Goal: Task Accomplishment & Management: Complete application form

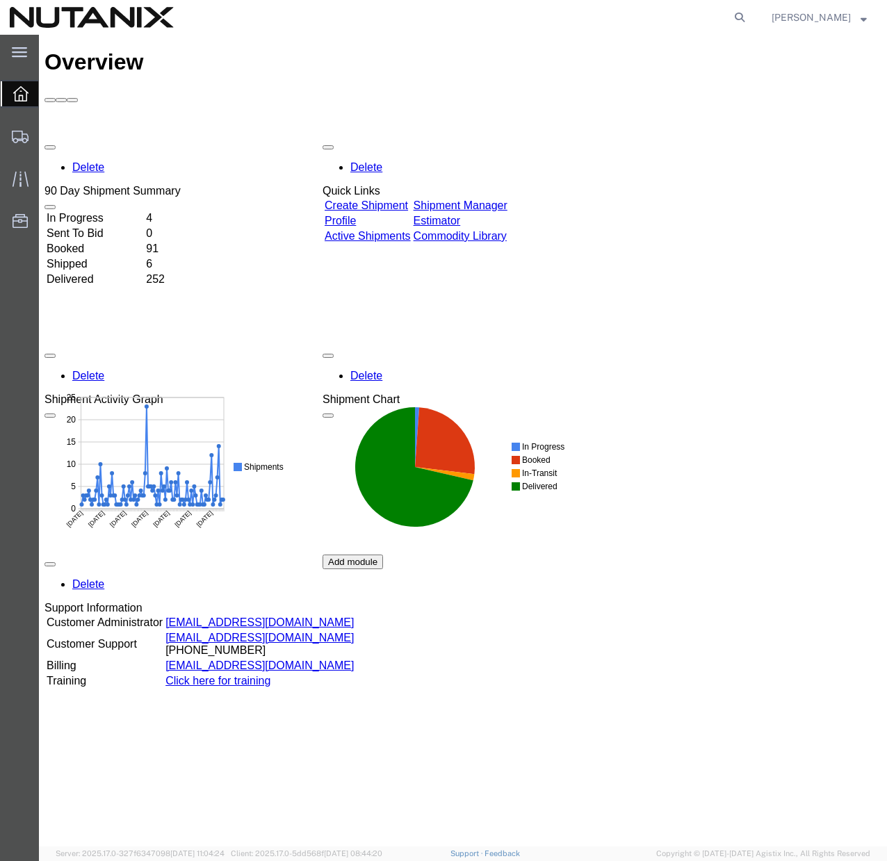
click at [387, 199] on link "Create Shipment" at bounding box center [365, 205] width 83 height 12
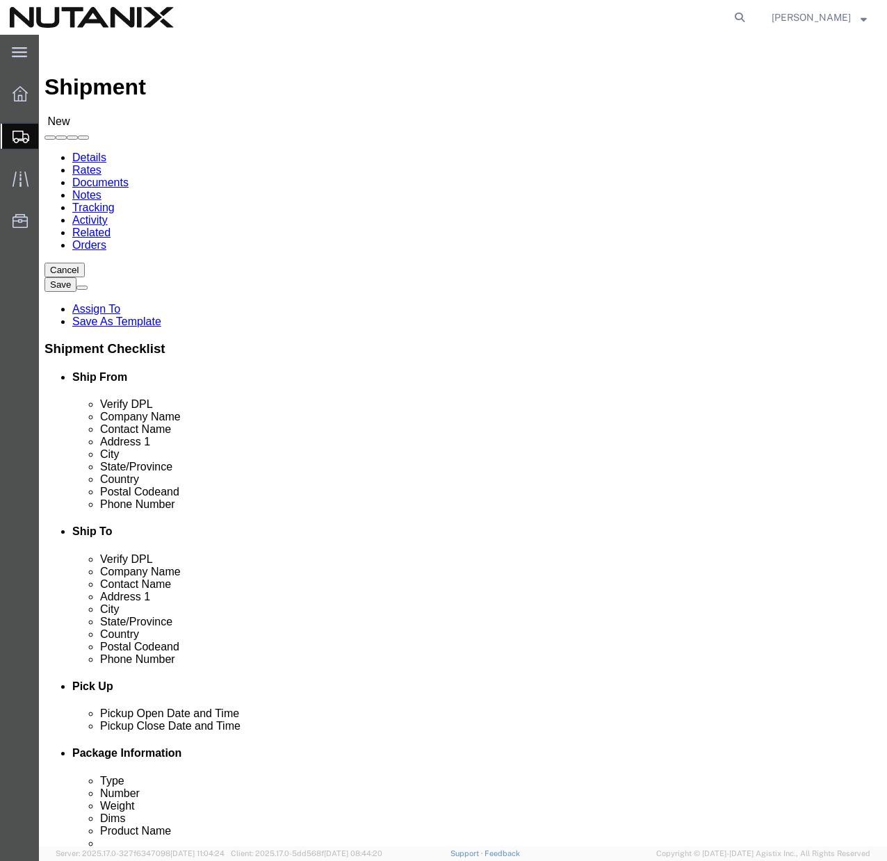
select select
click span
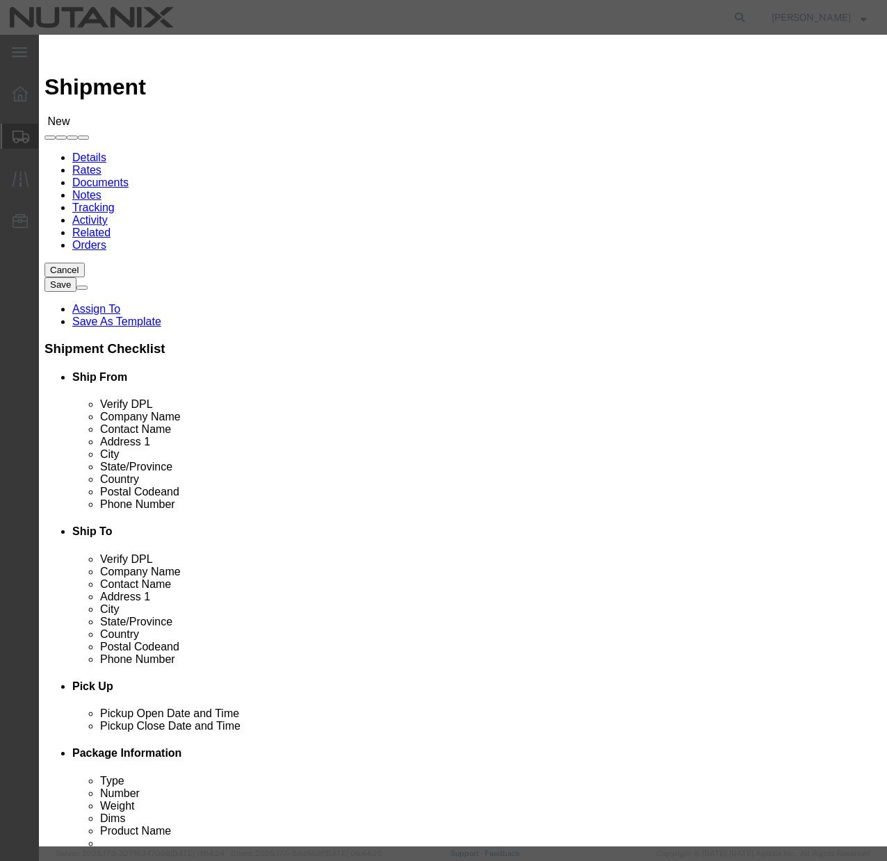
scroll to position [243, 0]
click button "Select"
select select
type input "Nutanix Durham"
type input "[PERSON_NAME]"
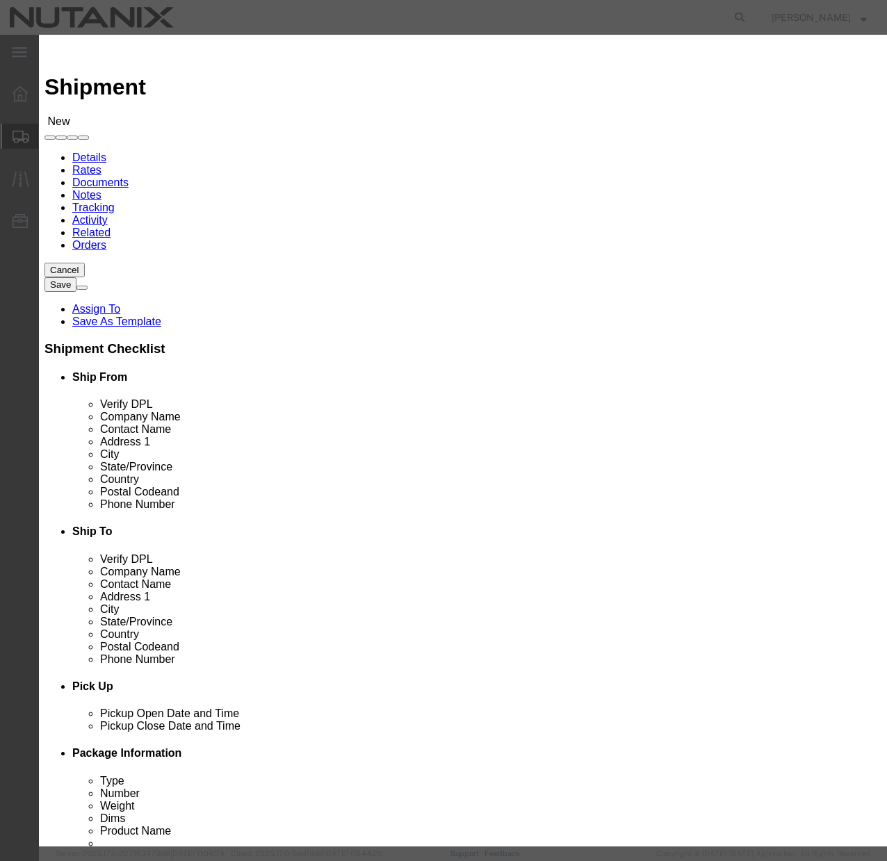
type input "[STREET_ADDRESS]"
type input "Ste 700"
type input "[GEOGRAPHIC_DATA]"
type input "27701"
type input "[PHONE_NUMBER]"
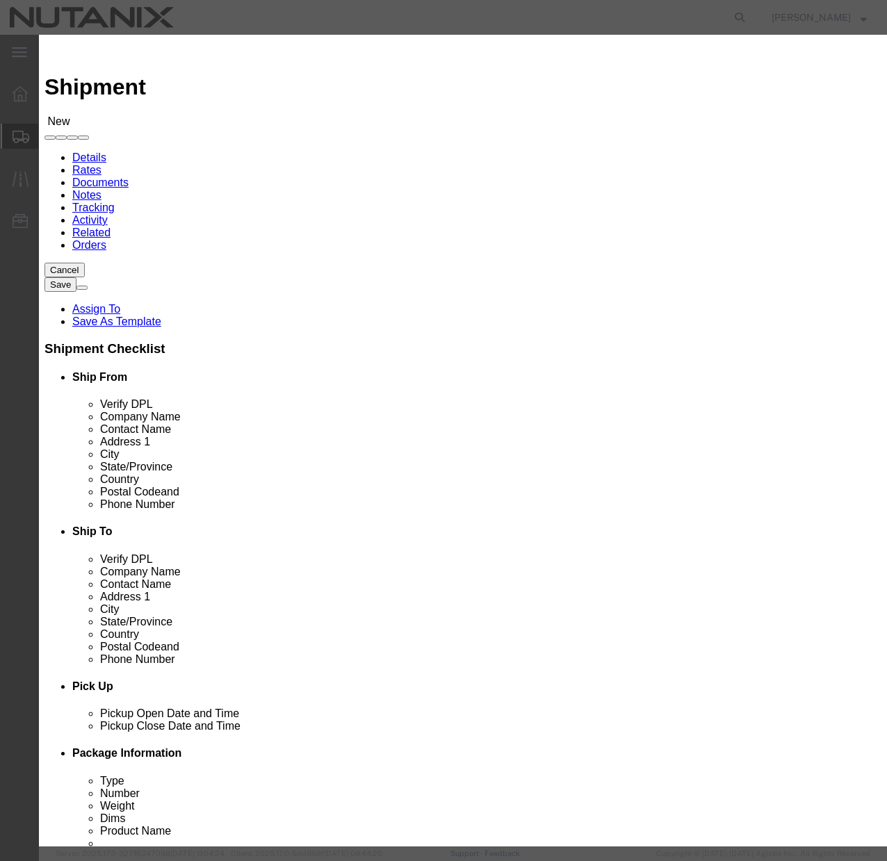
type input "[PERSON_NAME][EMAIL_ADDRESS][DOMAIN_NAME]"
checkbox input "true"
select select "NC"
click icon "button"
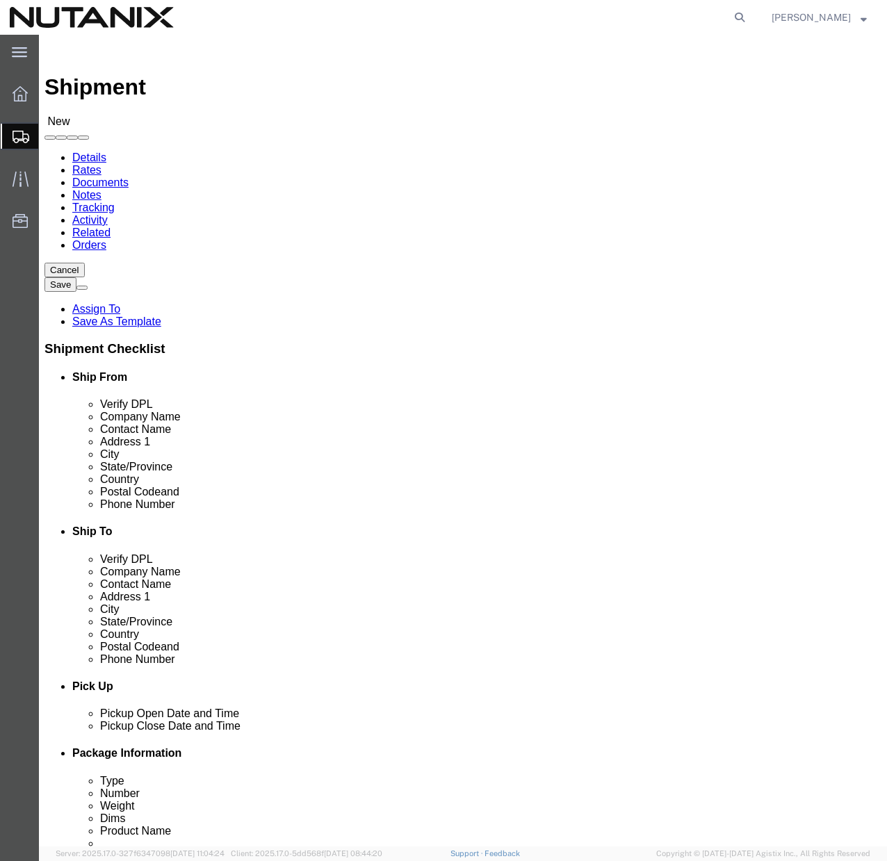
click input "[PERSON_NAME]"
type input "[PERSON_NAME]"
click p "- Nutanix - ([PERSON_NAME]) [STREET_ADDRESS]"
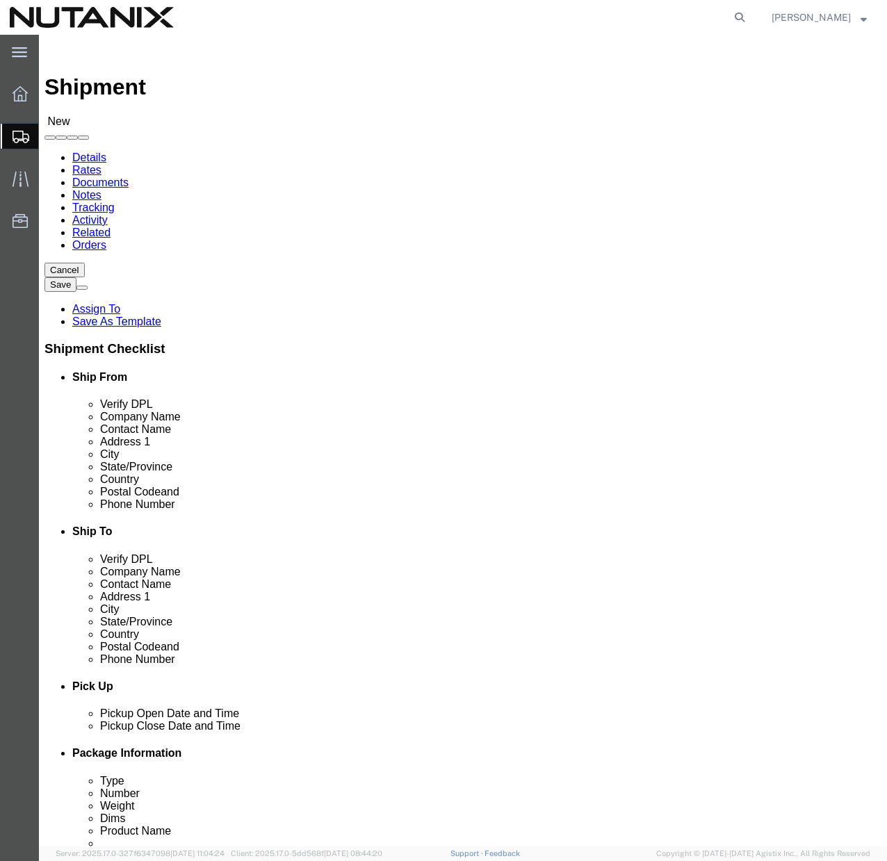
select select
type input "Nutanix"
type input "[PERSON_NAME]"
type input "[STREET_ADDRESS]"
type input "Suite 700"
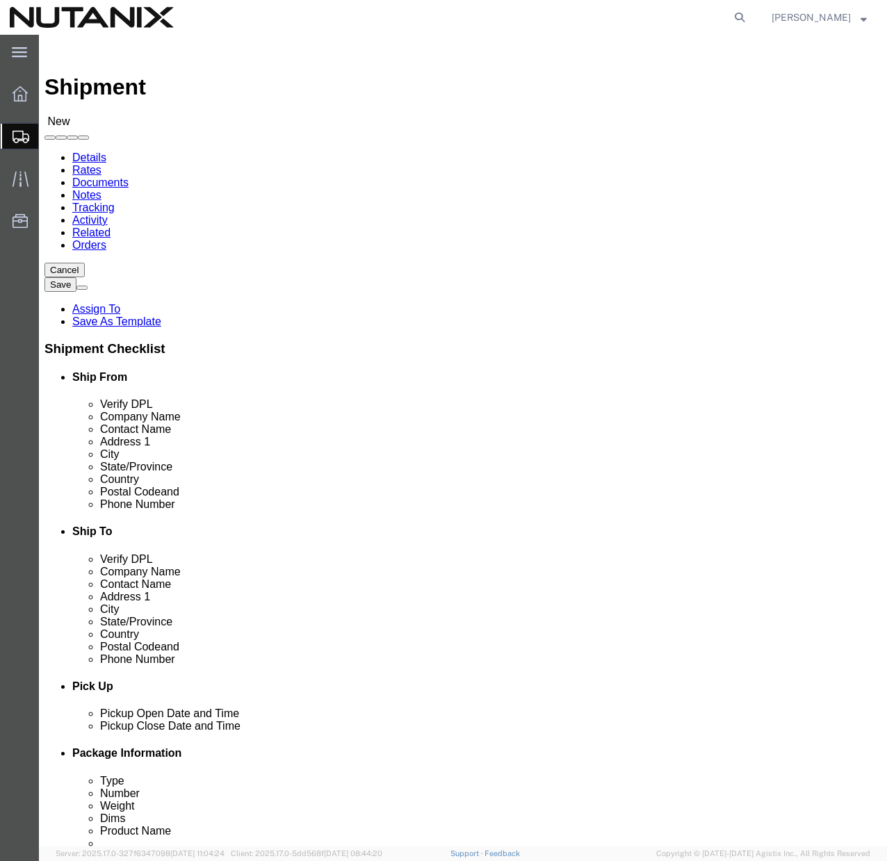
checkbox input "false"
select select "NC"
type input "[PERSON_NAME]"
click input "text"
type input "9192474215"
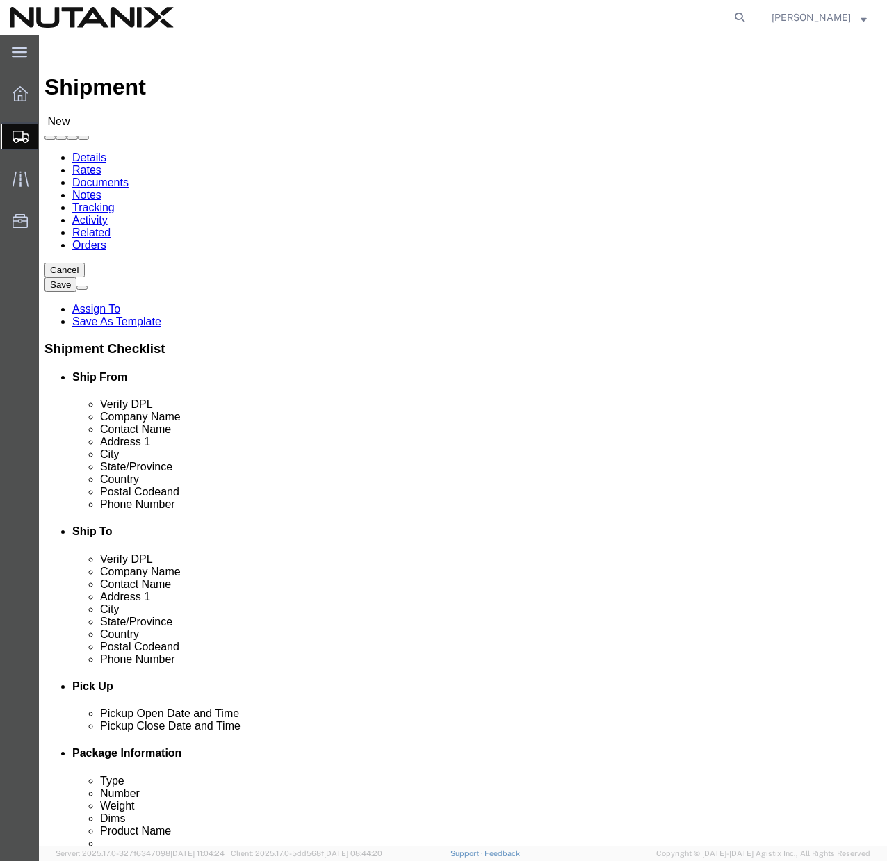
click input "text"
type input "[DOMAIN_NAME][EMAIL_ADDRESS][DOMAIN_NAME]"
click label
click input "checkbox"
checkbox input "false"
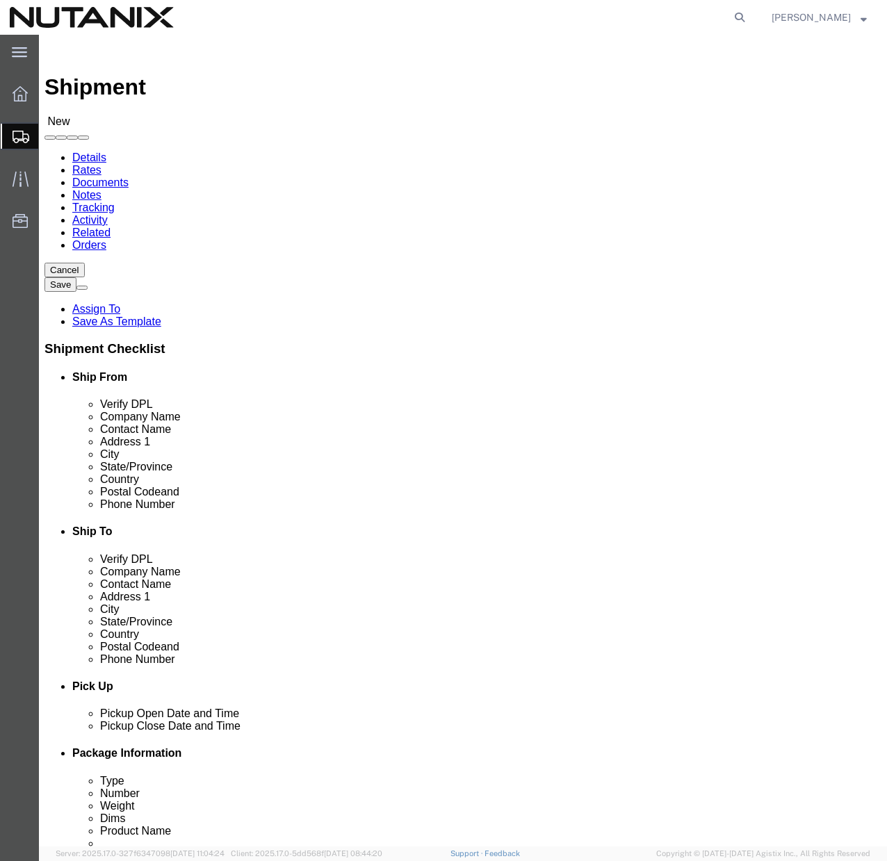
click input "text"
type input "Aligne"
click p "- Aligned Energy Data Center - ([PERSON_NAME] c/o Nutanix) [STREET_ADDRESS]"
select select
type input "Aligned Energy Data Center"
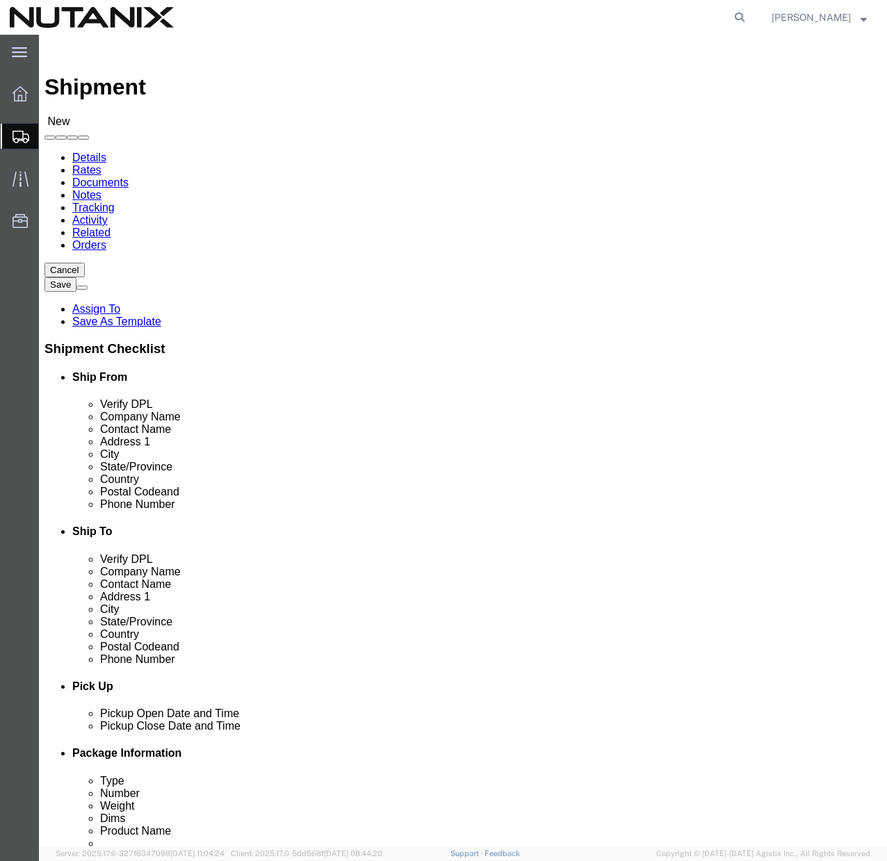
type input "[PERSON_NAME] c/o Nutanix"
type input "[STREET_ADDRESS]"
type input "PHOENIX"
type input "85027"
type input "[PHONE_NUMBER]"
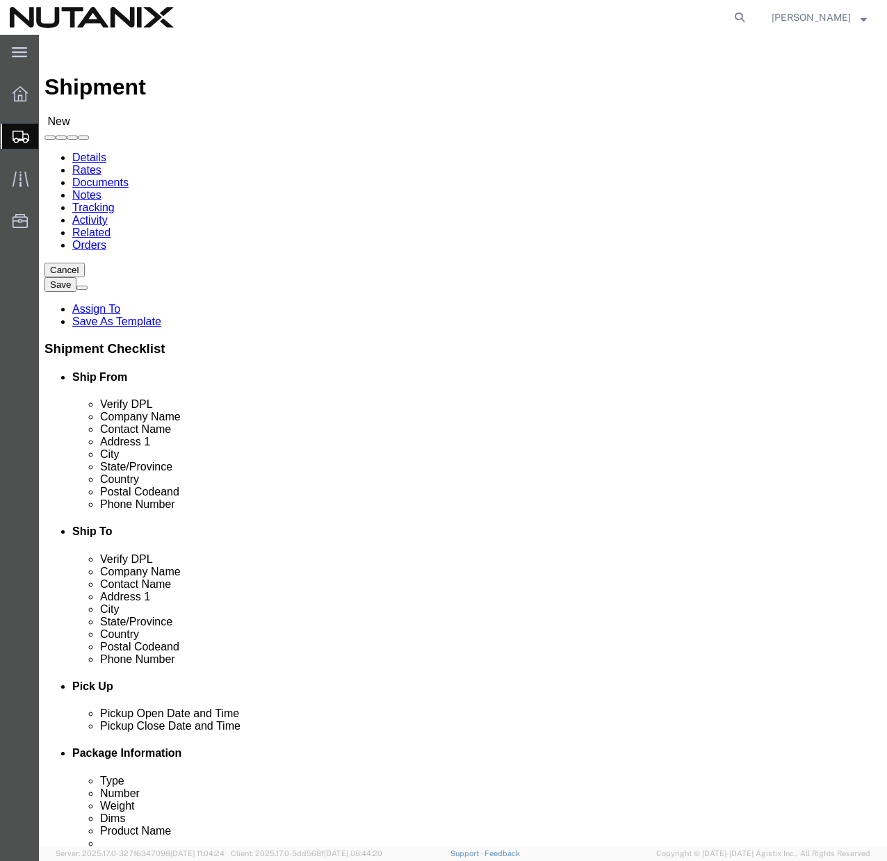
type input "[EMAIL_ADDRESS][PERSON_NAME][DOMAIN_NAME]"
checkbox input "true"
select select "AZ"
type input "Aligned Energy Data Center"
click input "[PERSON_NAME] c/o Nutanix"
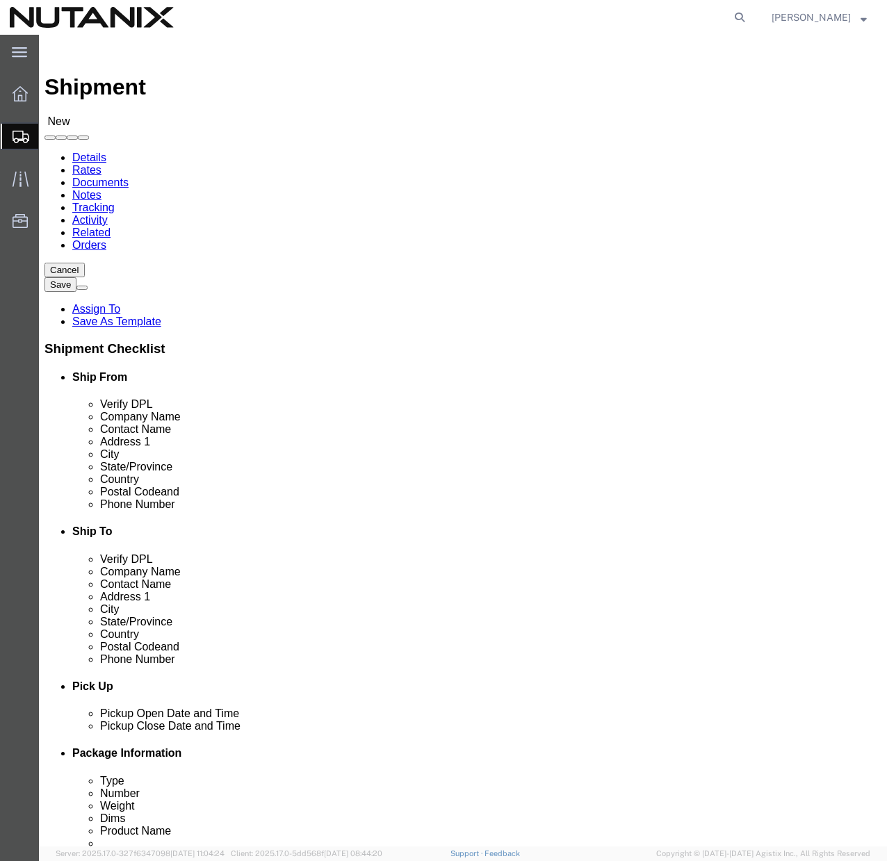
type input "[PERSON_NAME] c/o Nutanix"
drag, startPoint x: 541, startPoint y: 507, endPoint x: 472, endPoint y: 511, distance: 68.9
click div "[EMAIL_ADDRESS][PERSON_NAME][DOMAIN_NAME]"
type input "[EMAIL_ADDRESS][DOMAIN_NAME]"
click input "[EMAIL_ADDRESS][DOMAIN_NAME]"
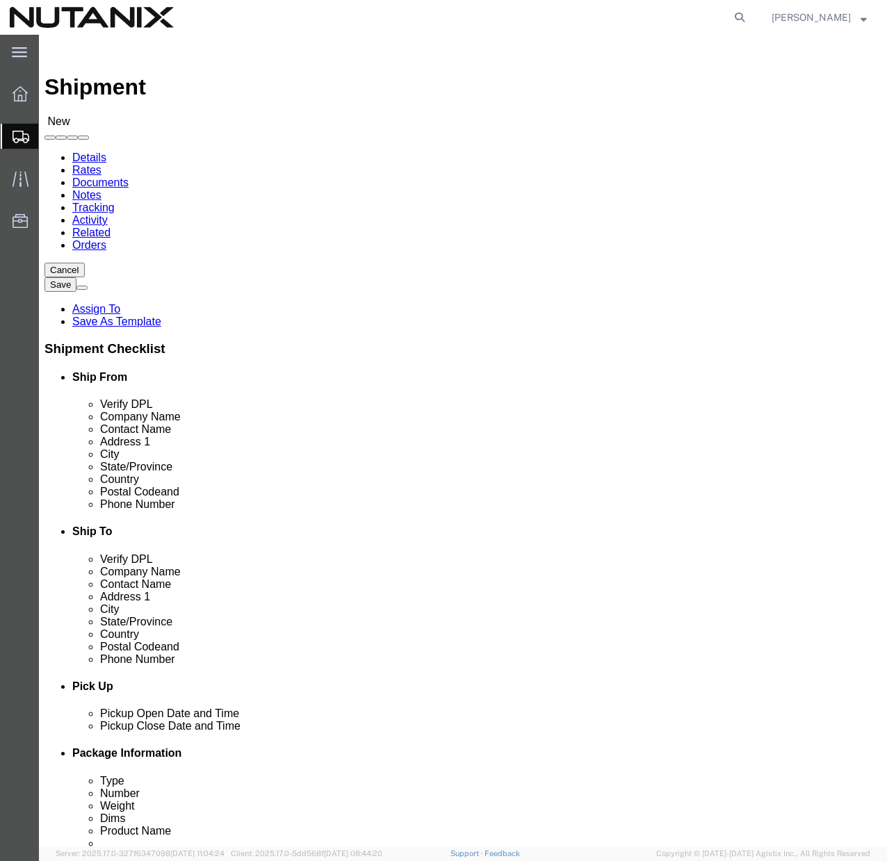
click input "[EMAIL_ADDRESS][DOMAIN_NAME]"
type input "\"
checkbox input "false"
click input "[PHONE_NUMBER]"
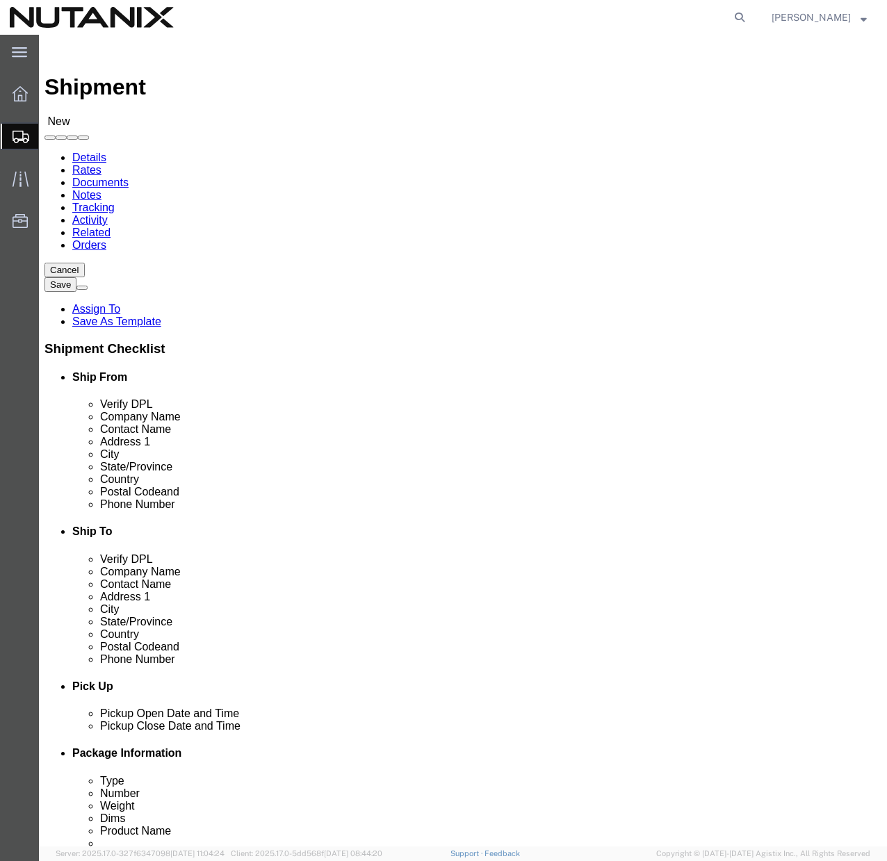
click input "[PHONE_NUMBER]"
type input "[PHONE_NUMBER]"
click label
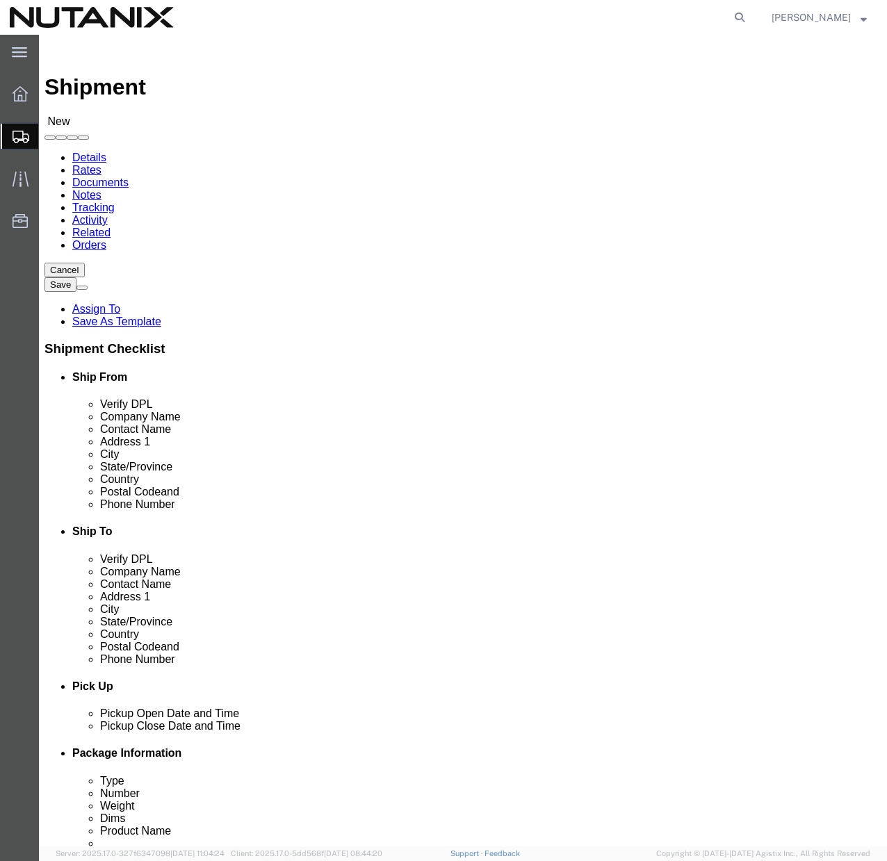
click input "checkbox"
checkbox input "false"
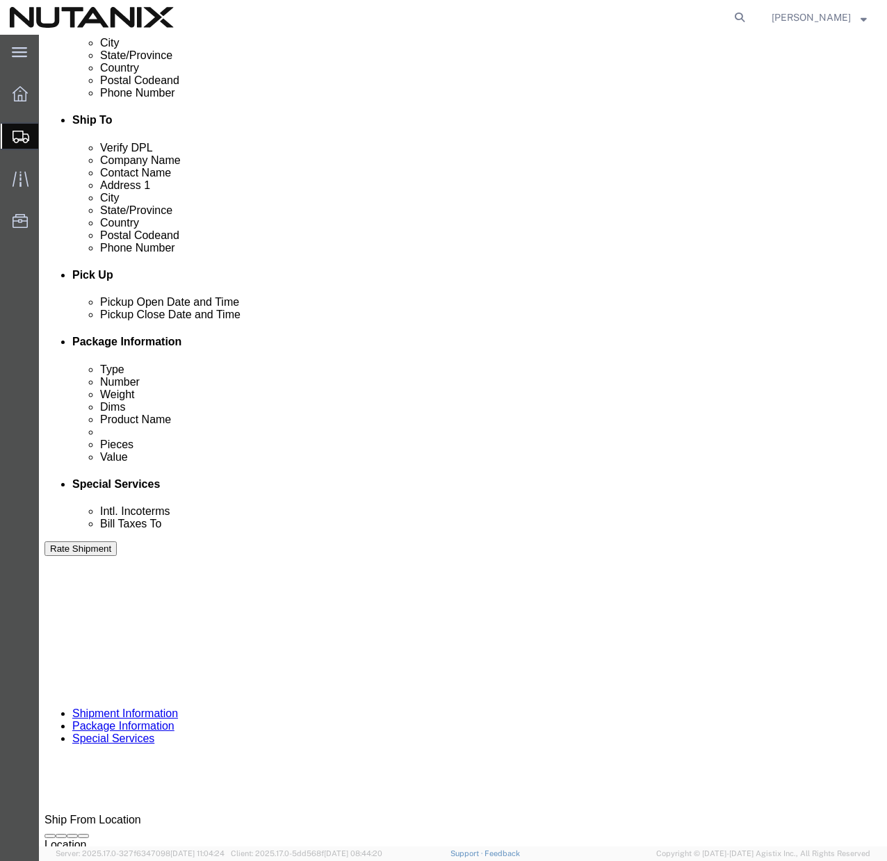
scroll to position [504, 0]
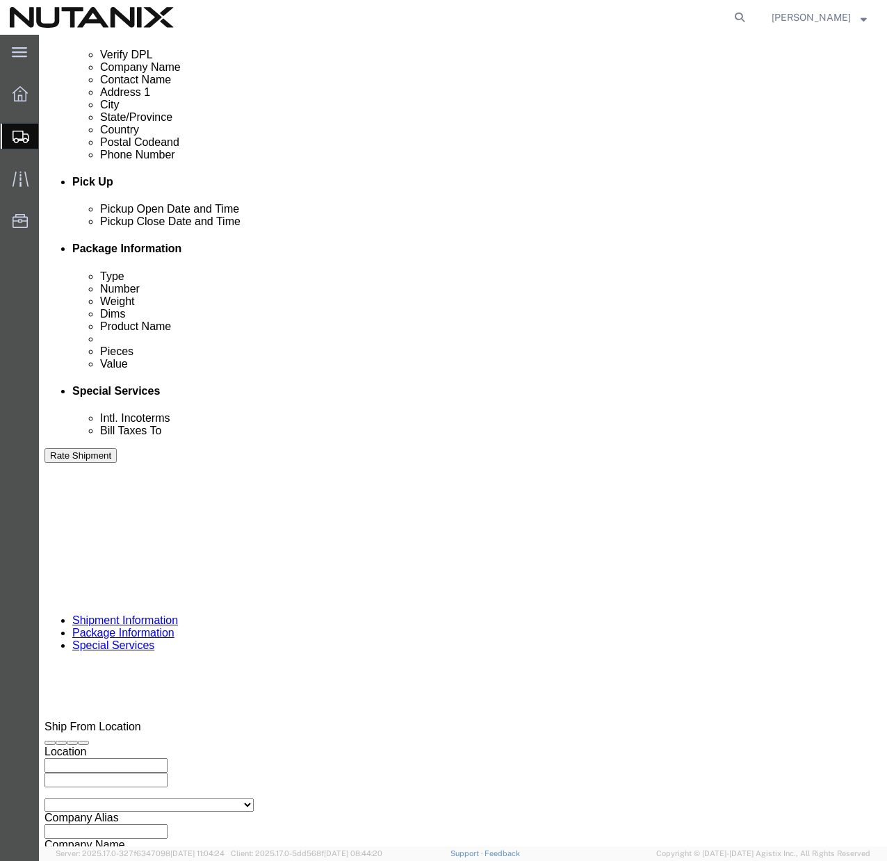
click input "text"
type input "79101"
click select "Select Account Type Activity ID Airline Appointment Number ASN Batch Request # …"
select select "PURCHORD"
click button "Continue"
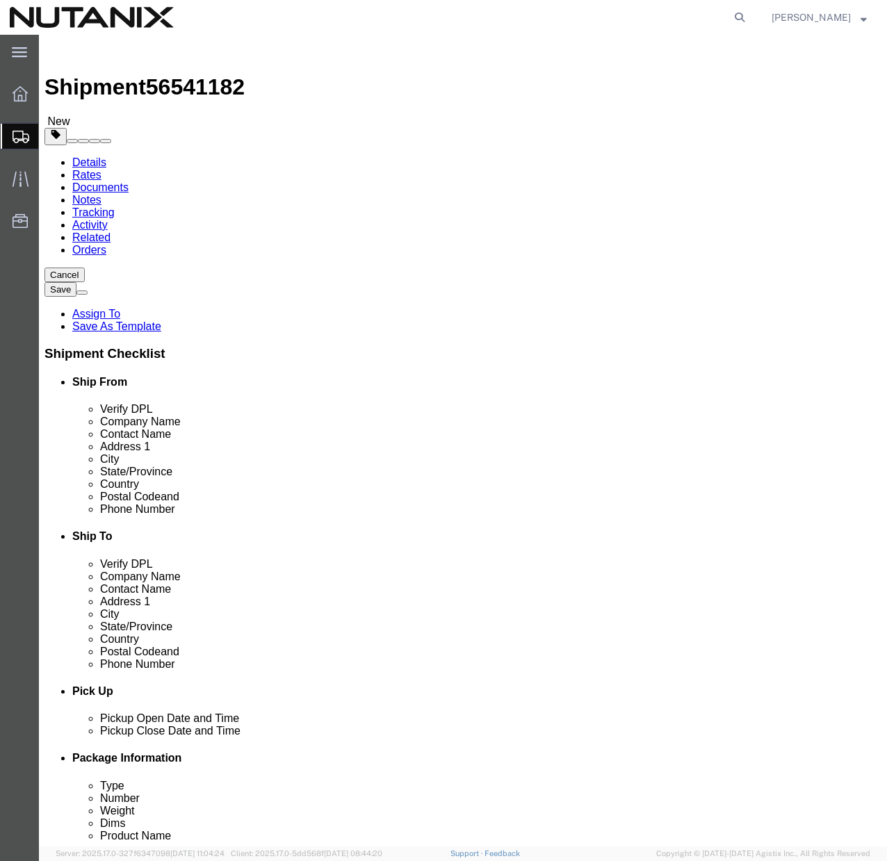
click select "Select Bale(s) Basket(s) Bolt(s) Bottle(s) Buckets Bulk Bundle(s) Can(s) Cardbo…"
select select "YRPK"
click input "text"
type input "17"
click input "text"
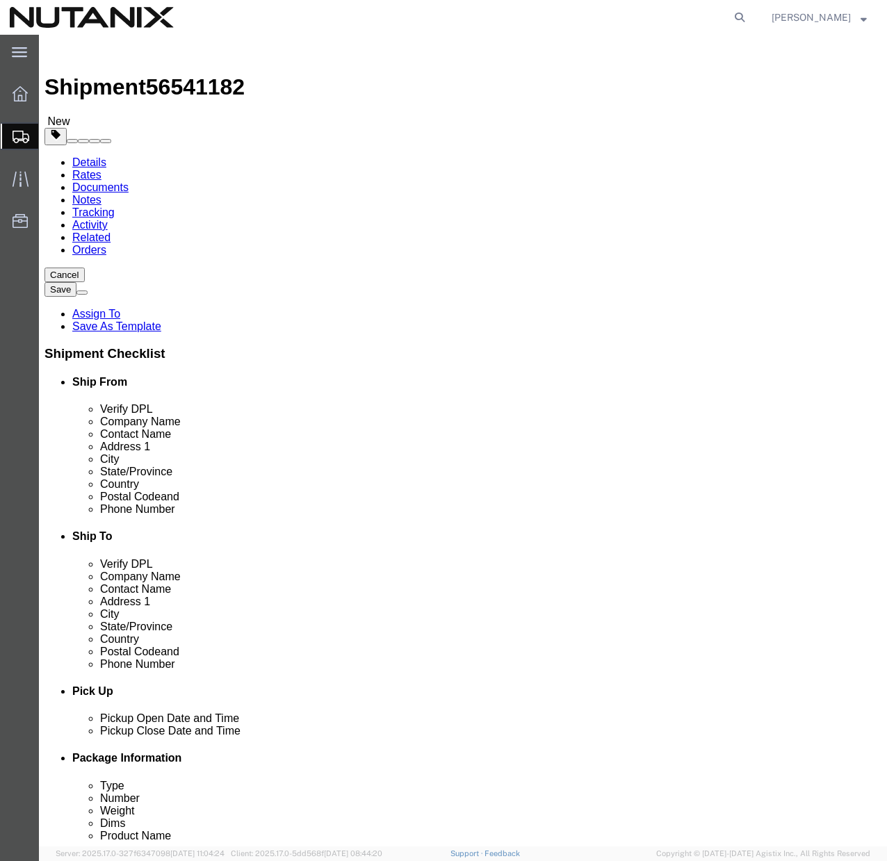
type input "14"
click input "text"
type input "6"
click input "0.00"
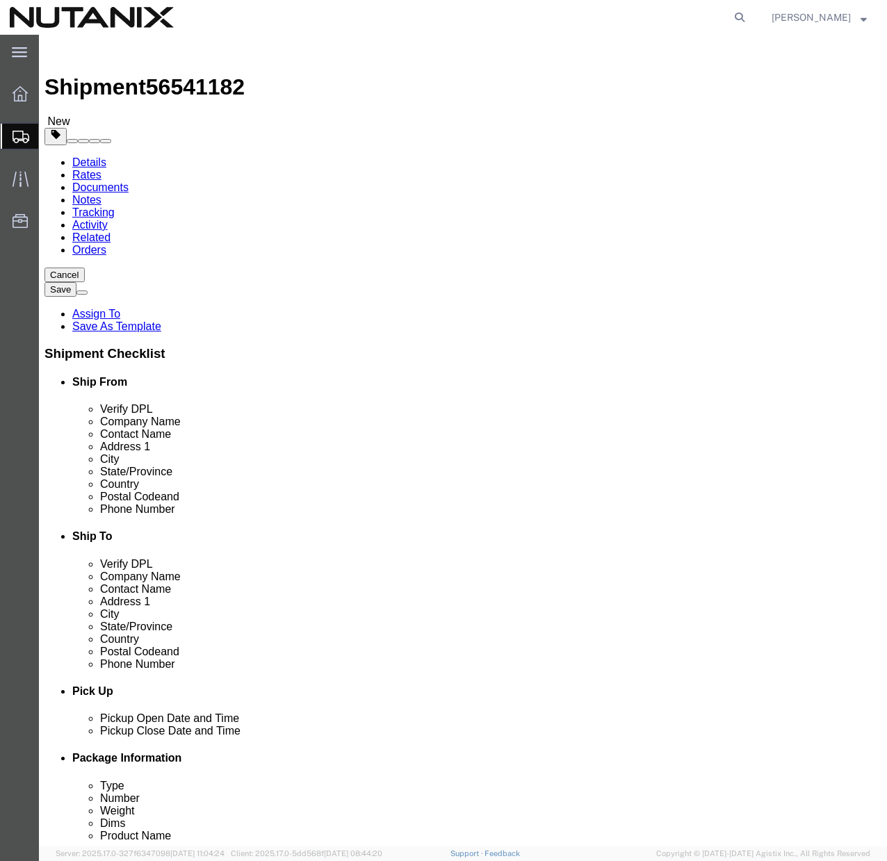
type input "8.5"
click ul
click link "Add Content"
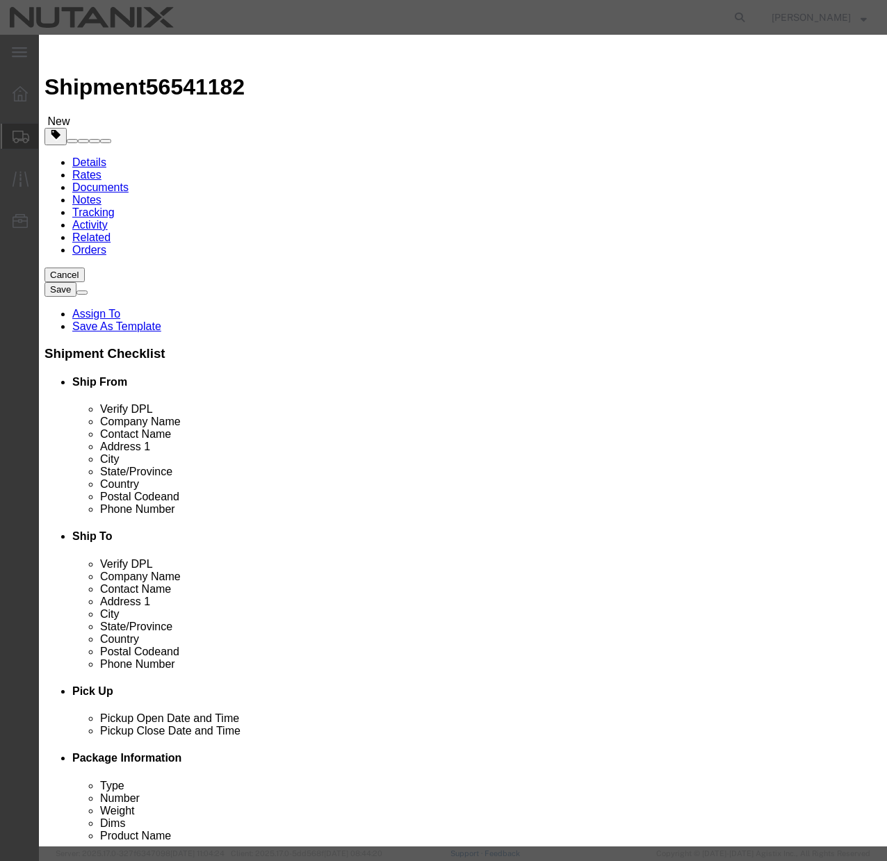
click input "text"
type input "Mellanox CX7 200 GbE Dual Port NICs"
click input "0"
type input "10"
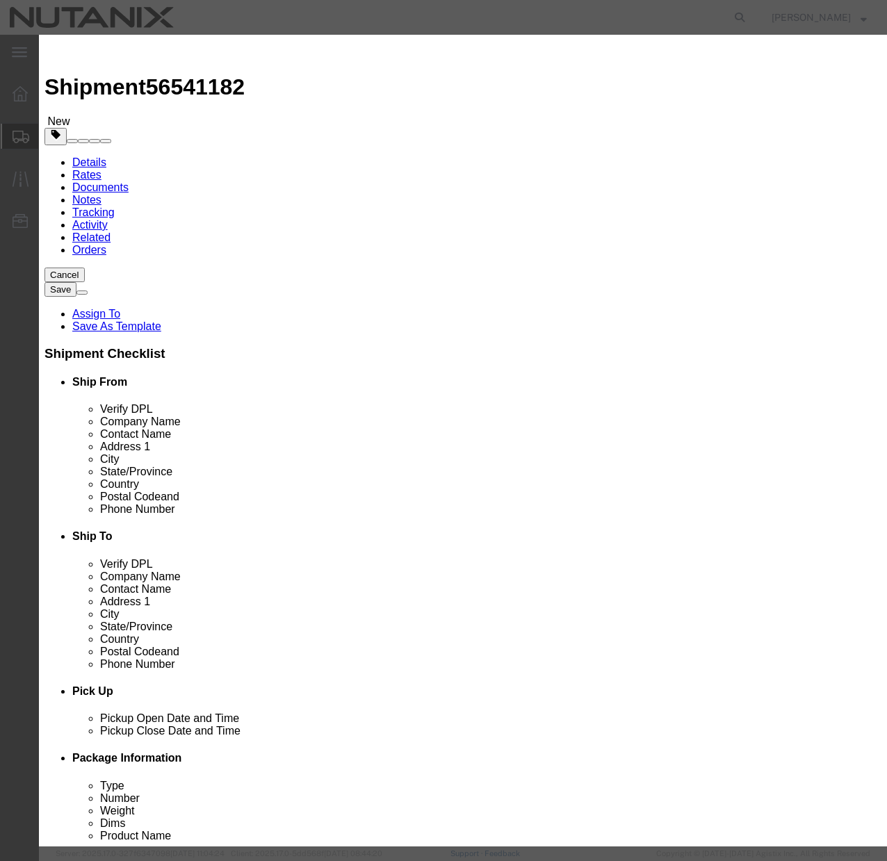
click div "Product Name Mellanox CX7 200 GbE Dual Port NICs Mellanox Pieces 10 Select Bag …"
click input "text"
type input "1"
type input "5"
type input "1000"
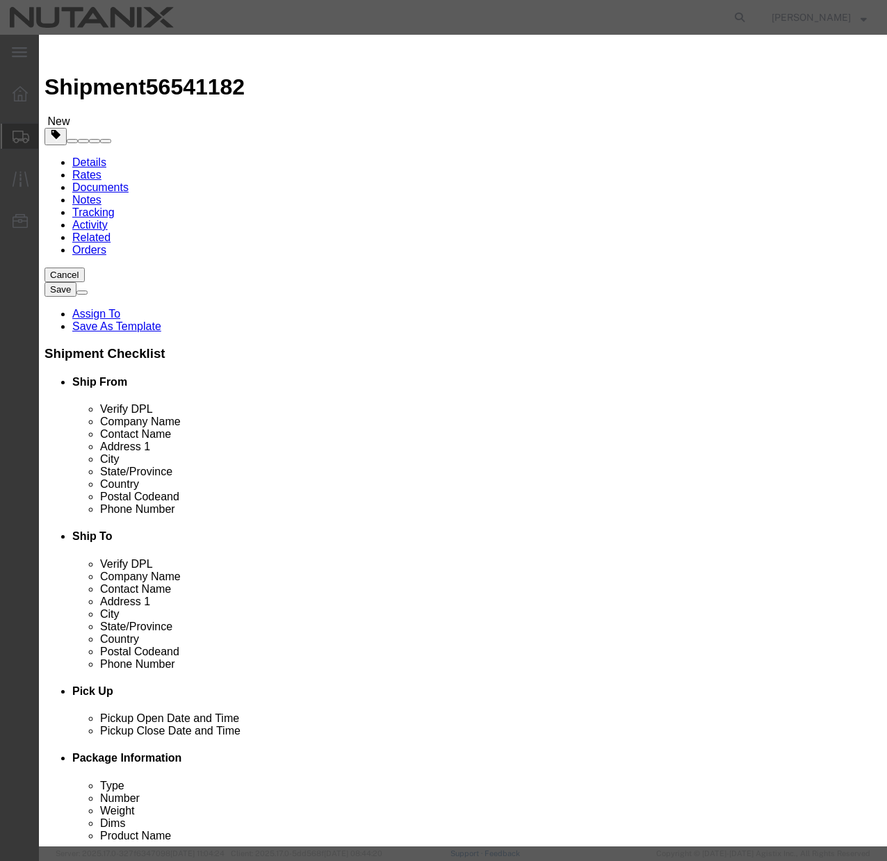
click div "Commodity library"
click button "Save & Close"
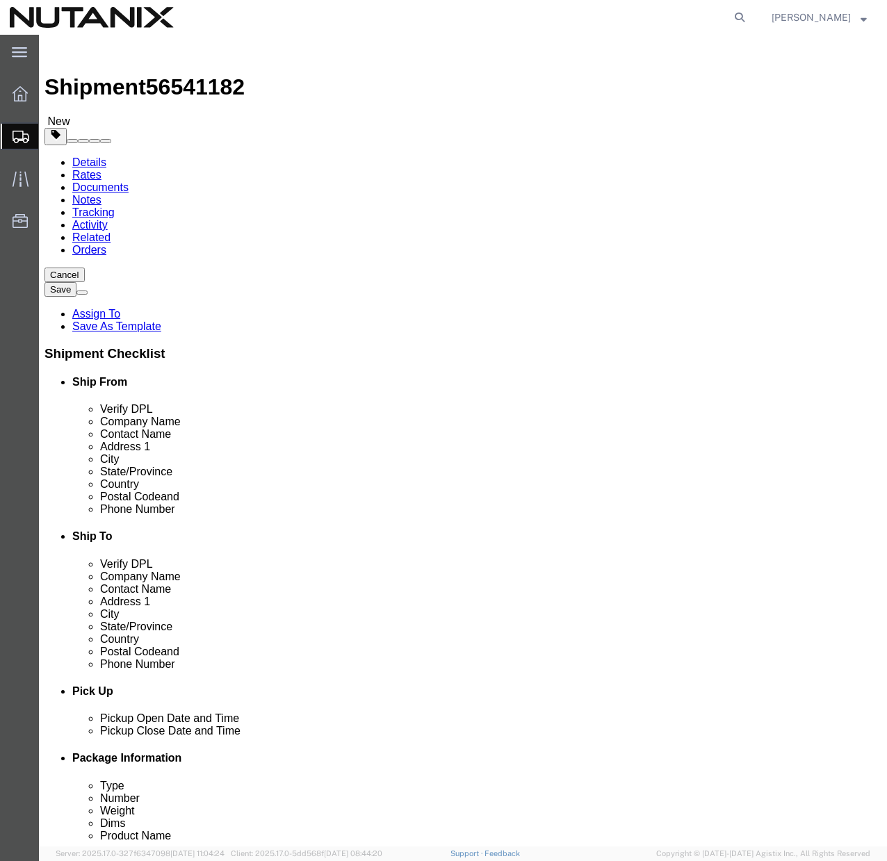
click button "Continue"
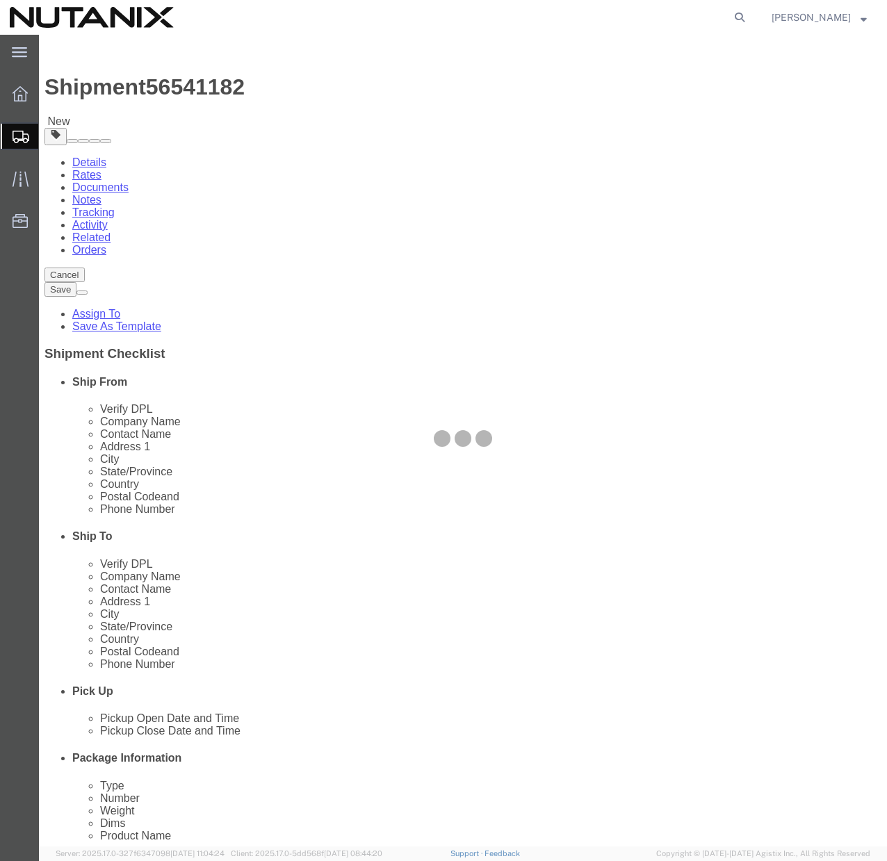
select select
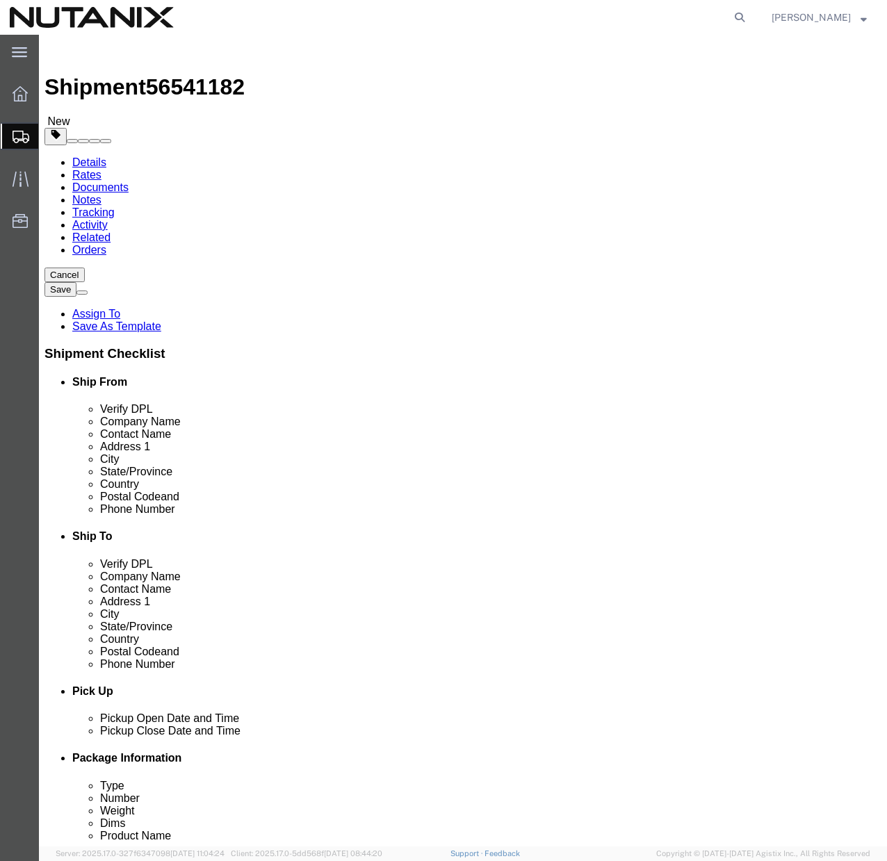
click select "Select Adult Signature Required Direct Signature Required No Signature Required…"
select select "SignReqOnDeliveryFlag"
click button "Rate Shipment"
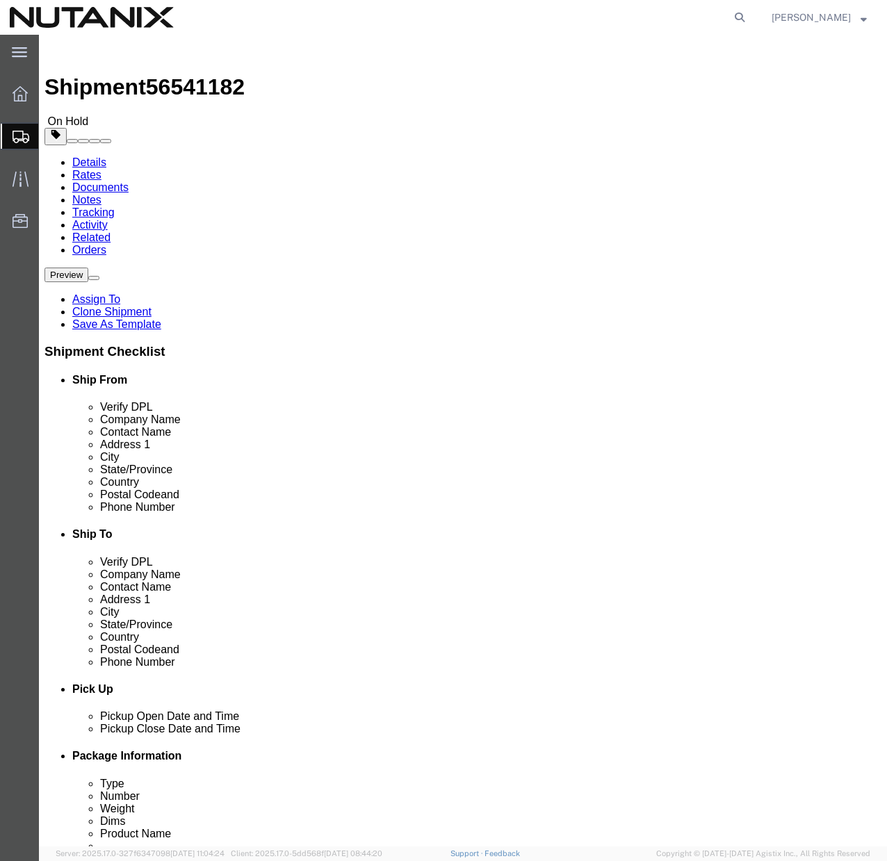
click button "Rate Shipment"
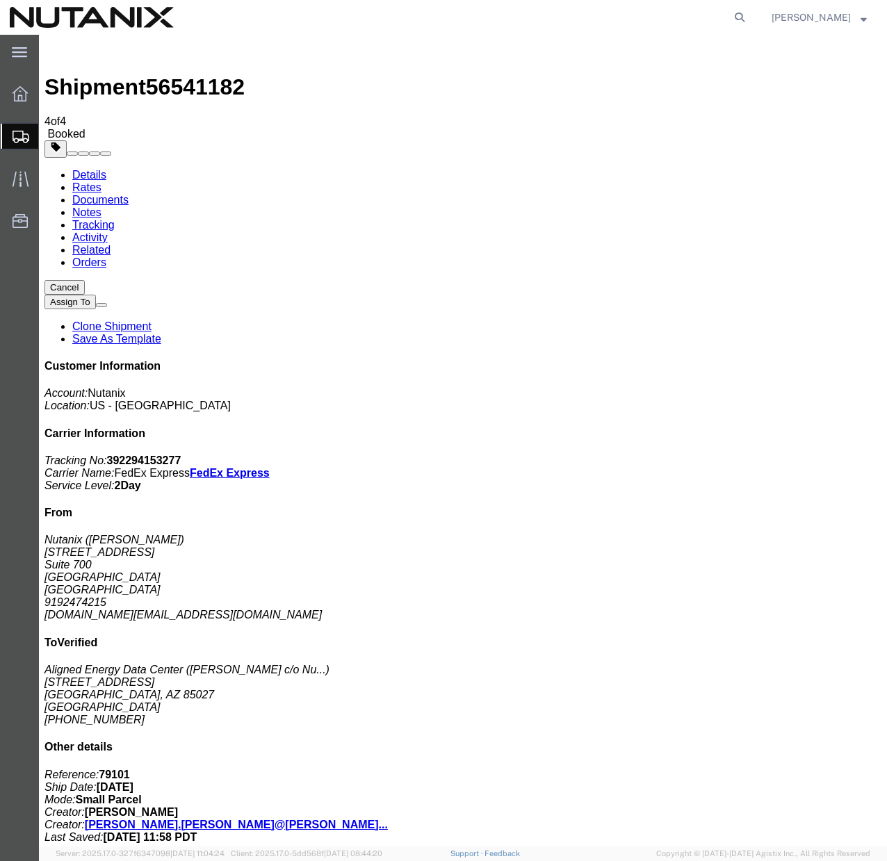
click at [0, 0] on span "Create Shipment" at bounding box center [0, 0] width 0 height 0
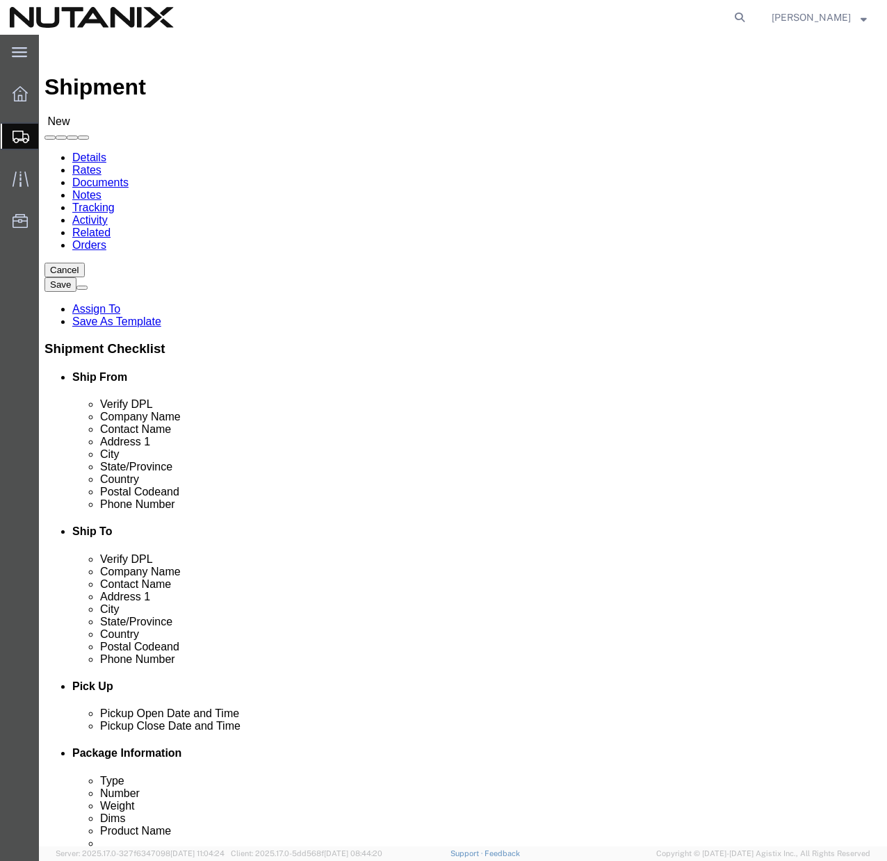
click span
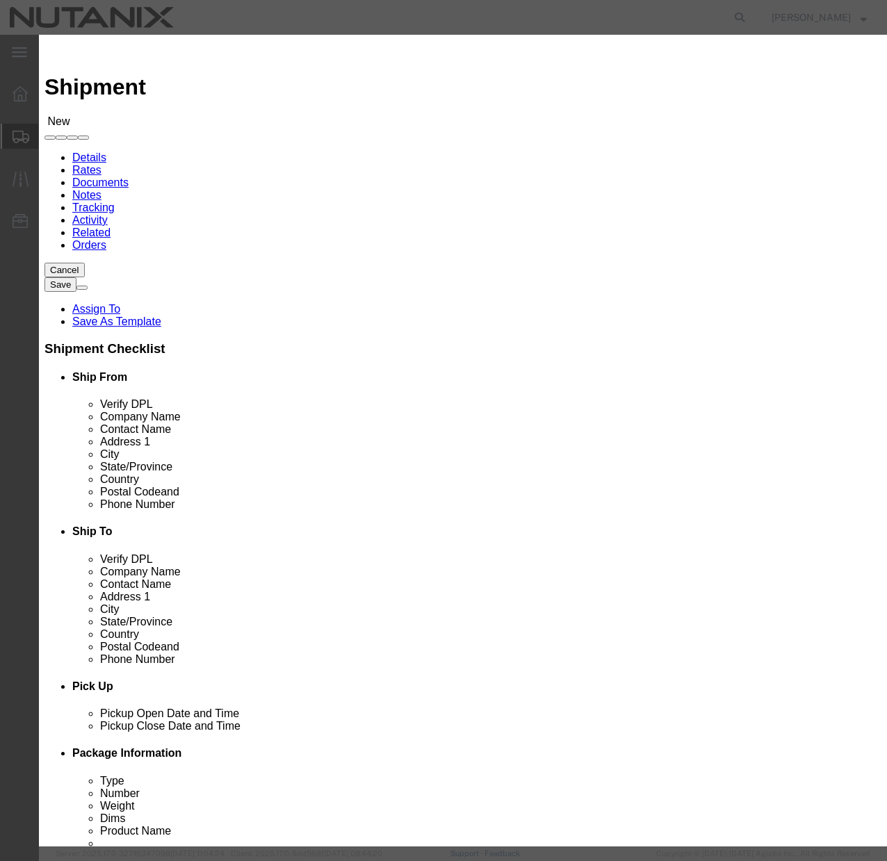
click button "Select"
select select "NC"
click icon "button"
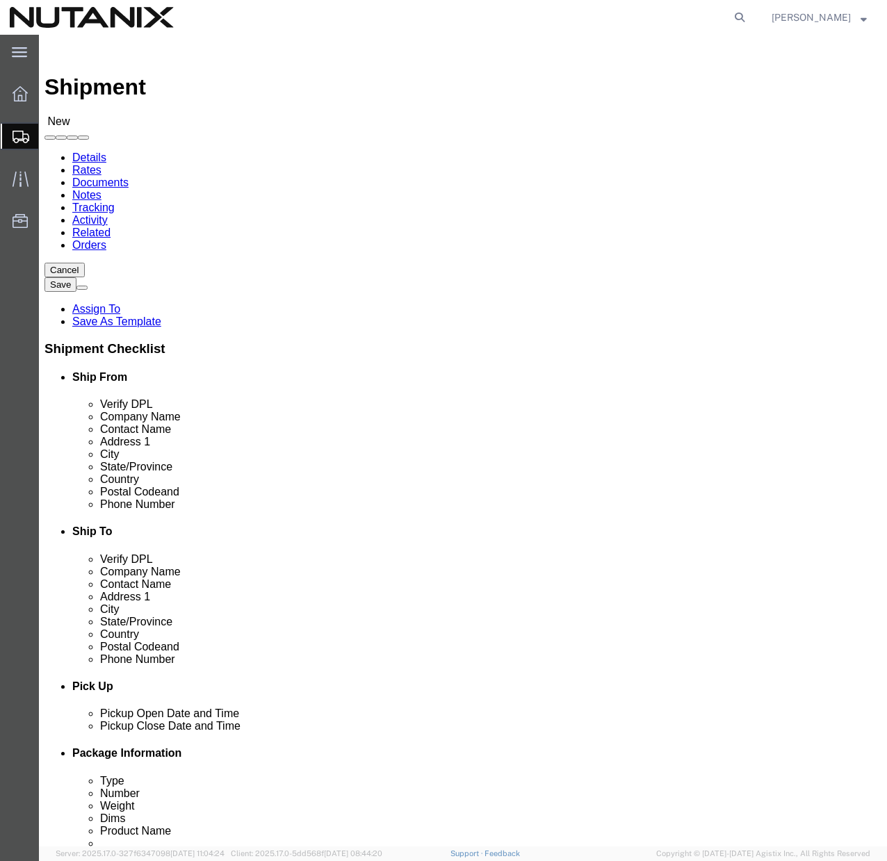
click input "text"
type input "[PERSON_NAME]"
click input "text"
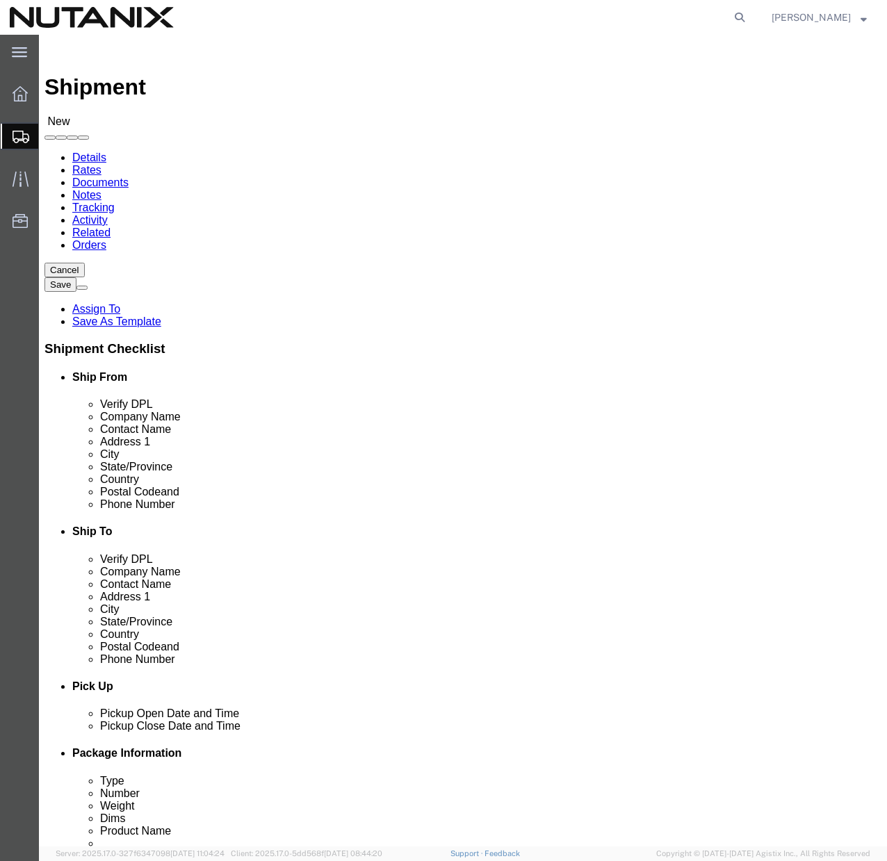
click input "Nutanix Ban 700210"
type input "Nutanix Ban 700210 c/o Cyxtera SC5 DC"
click input "text"
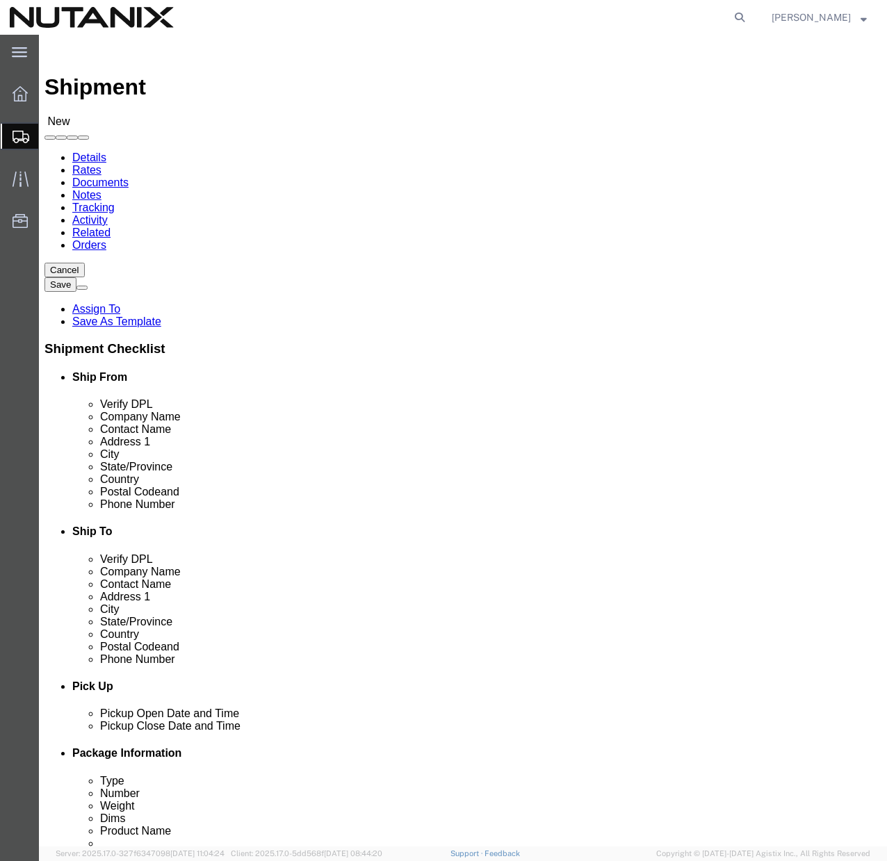
type input "[STREET_ADDRESS][PERSON_NAME]"
click input "text"
type input "[PERSON_NAME]"
click input "Postal Code"
type input "95051"
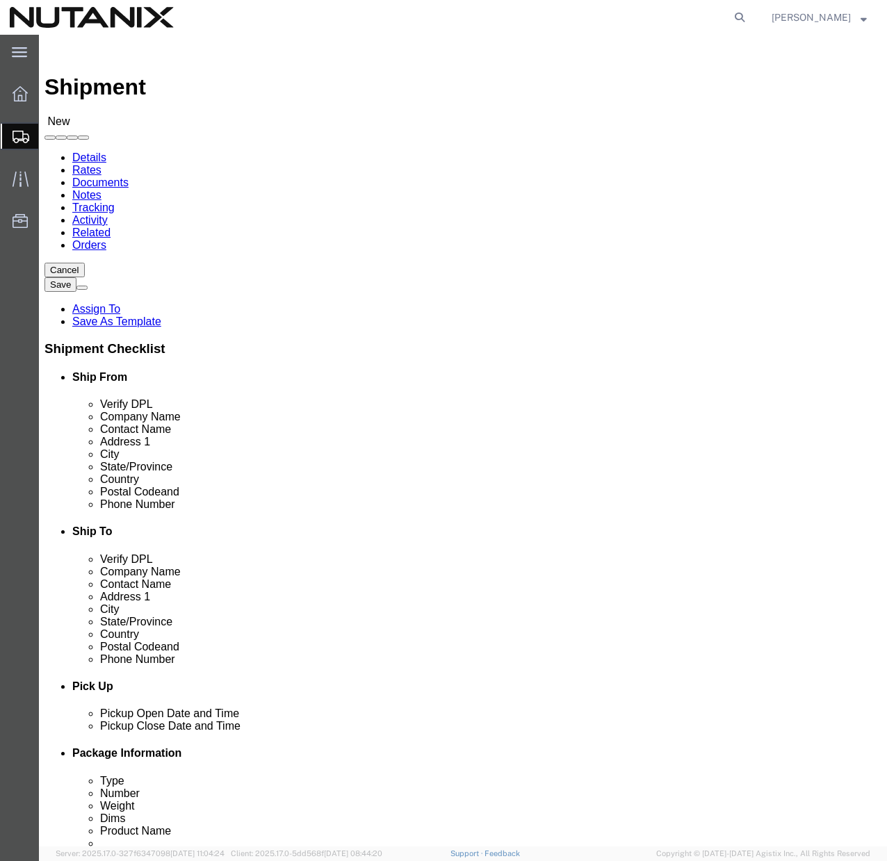
click input "text"
type input "[PHONE_NUMBER]"
click input "text"
click div "Shipment Notification"
click input "text"
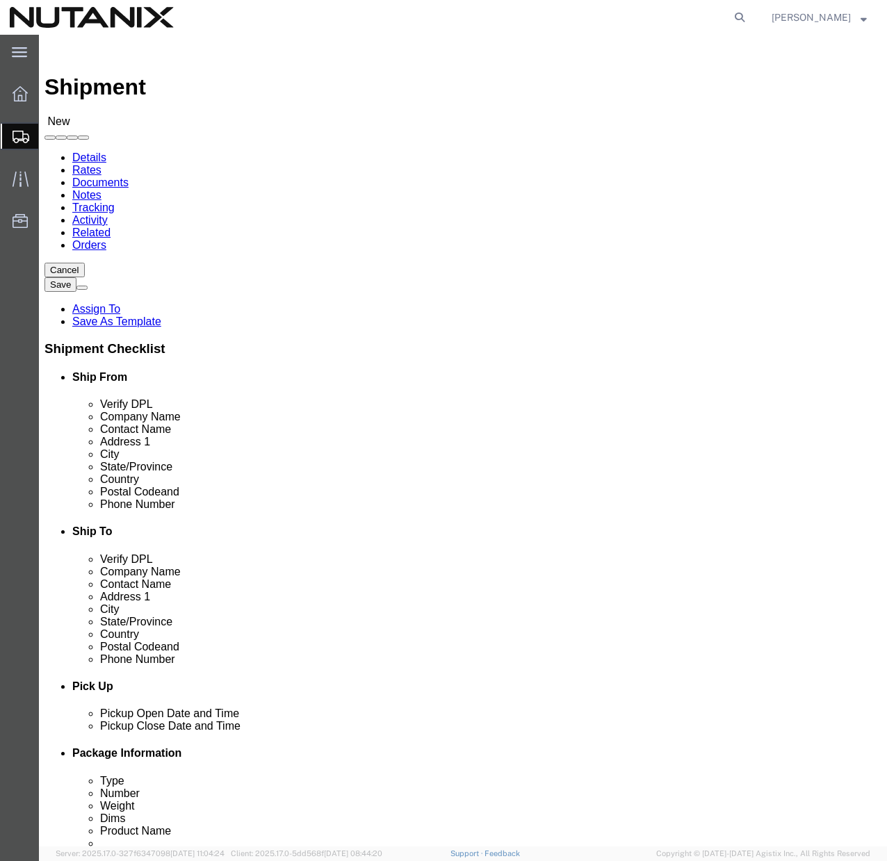
type input "9192474215"
click div "Shipment Notification"
click input "text"
type input "[DOMAIN_NAME][EMAIL_ADDRESS][DOMAIN_NAME]"
click div "Location Select Select My Profile Location [GEOGRAPHIC_DATA] - [GEOGRAPHIC_DATA…"
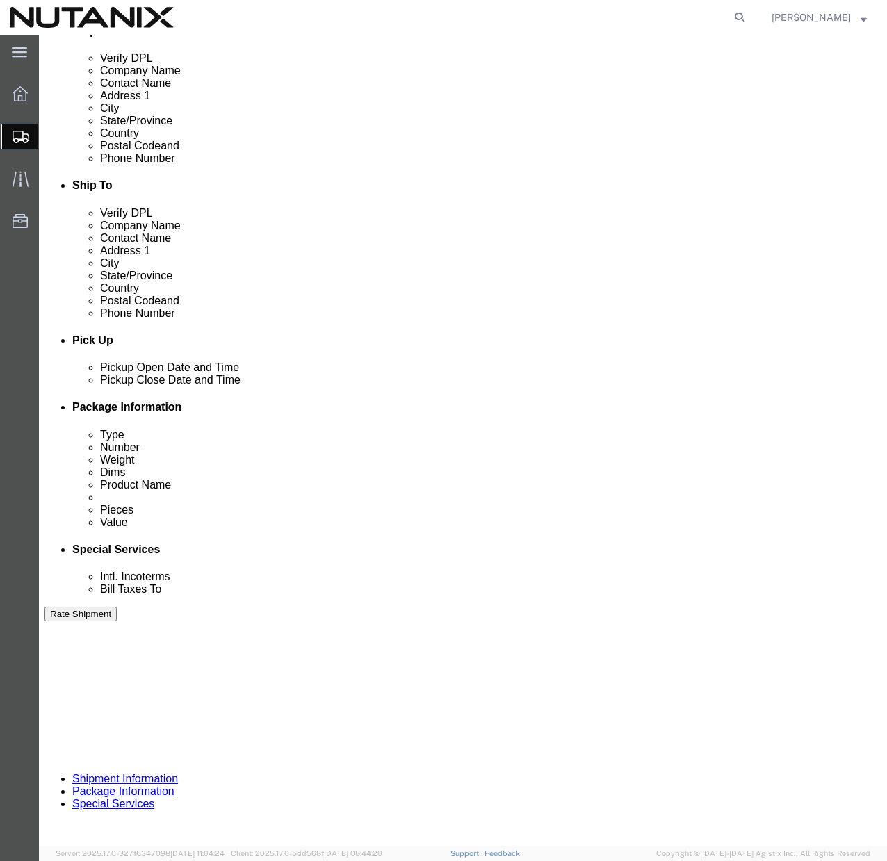
scroll to position [368, 0]
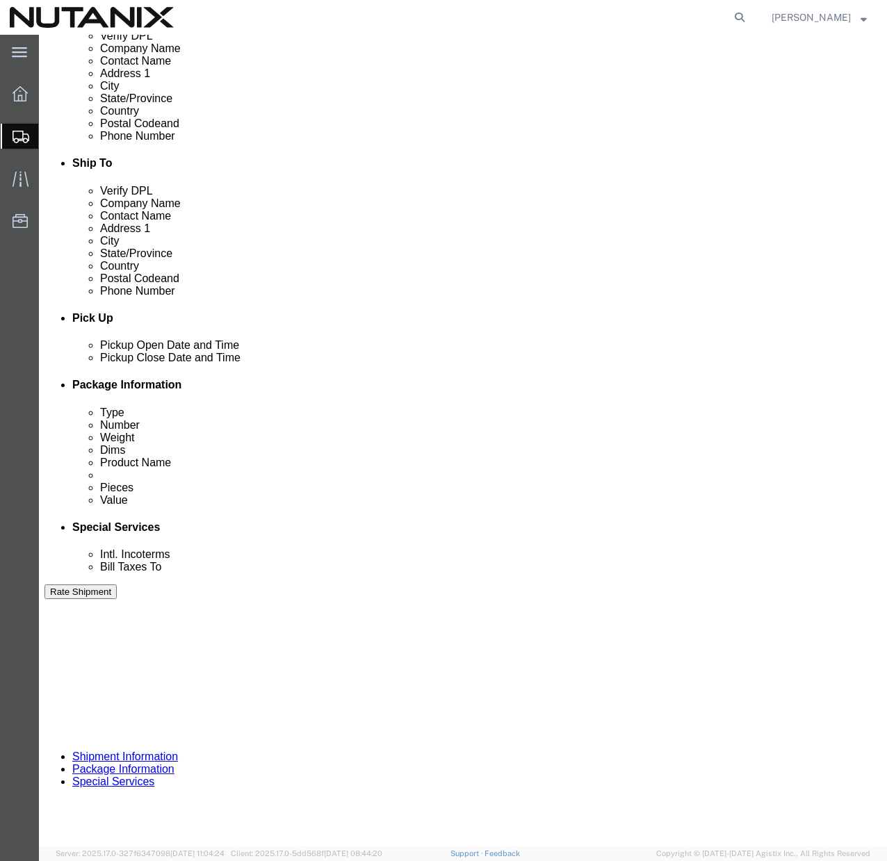
click input "text"
type input "79101"
click div "Select Account Type Activity ID Airline Appointment Number ASN Batch Request # …"
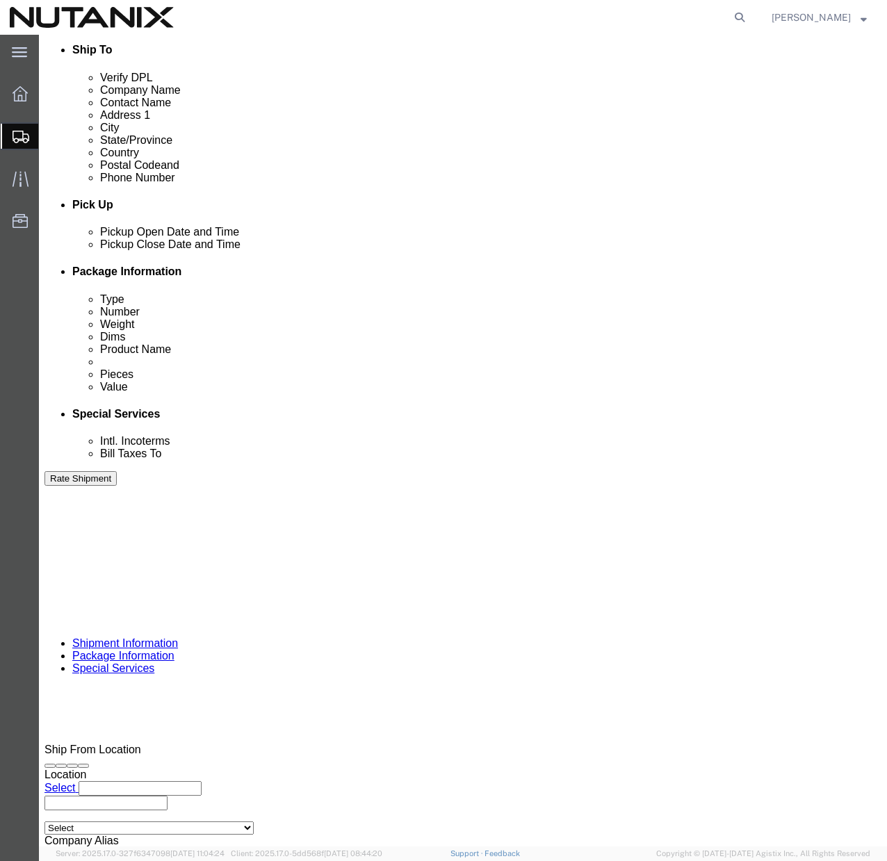
scroll to position [504, 0]
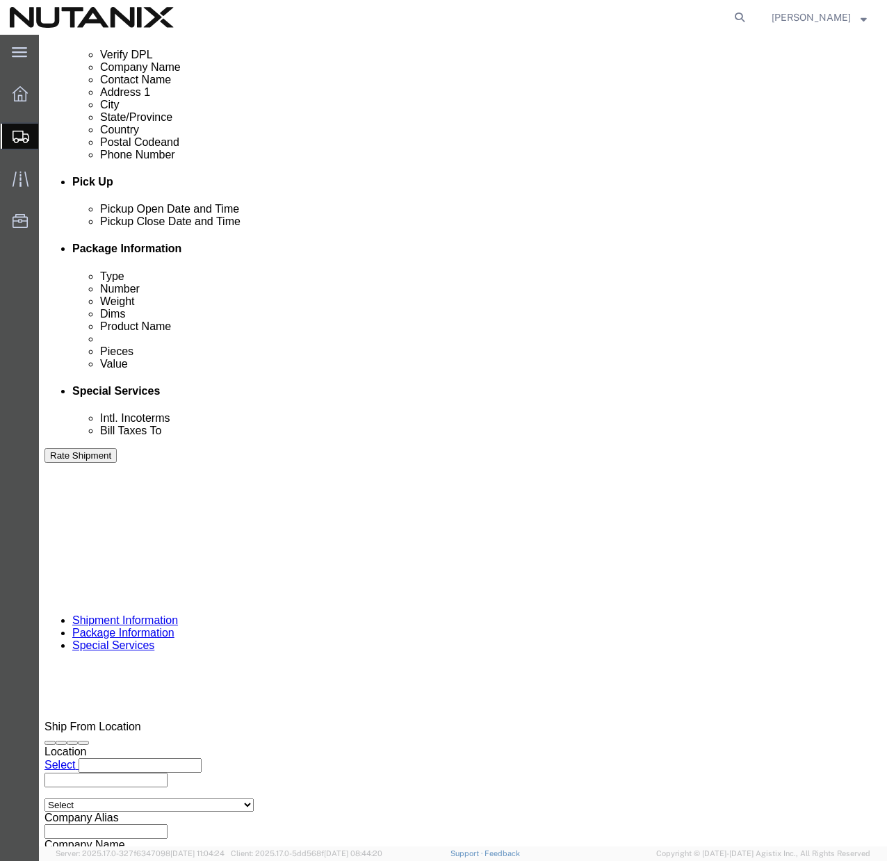
click button "Continue"
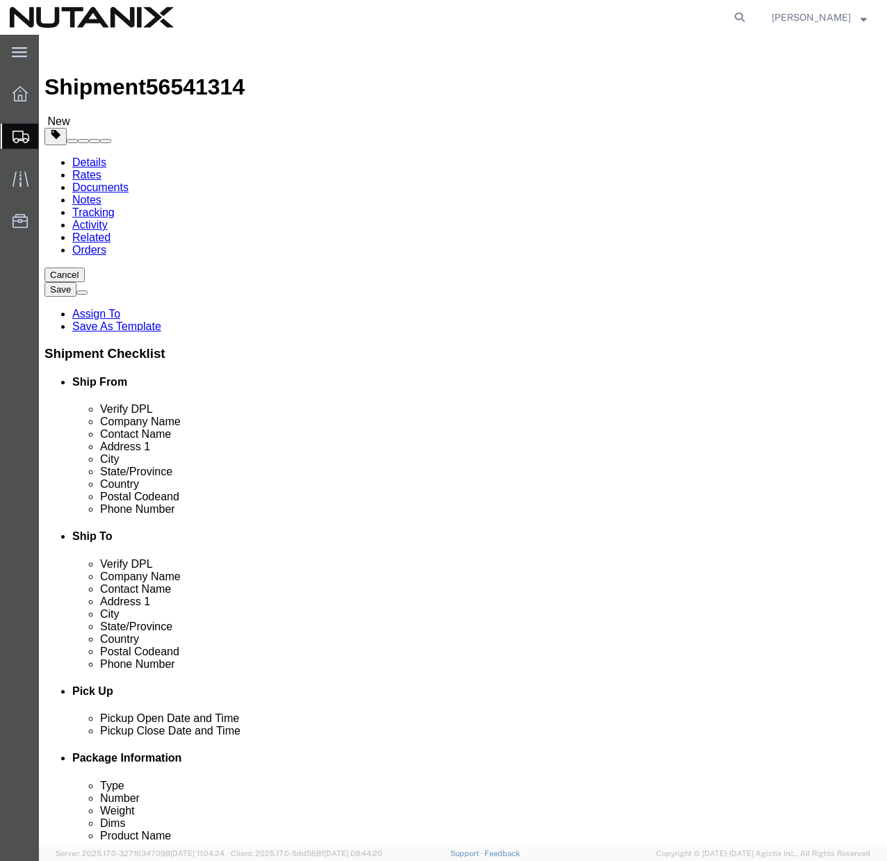
click select "Select Bale(s) Basket(s) Bolt(s) Bottle(s) Buckets Bulk Bundle(s) Can(s) Cardbo…"
select select "YRPK"
click input "text"
type input "17"
click input "text"
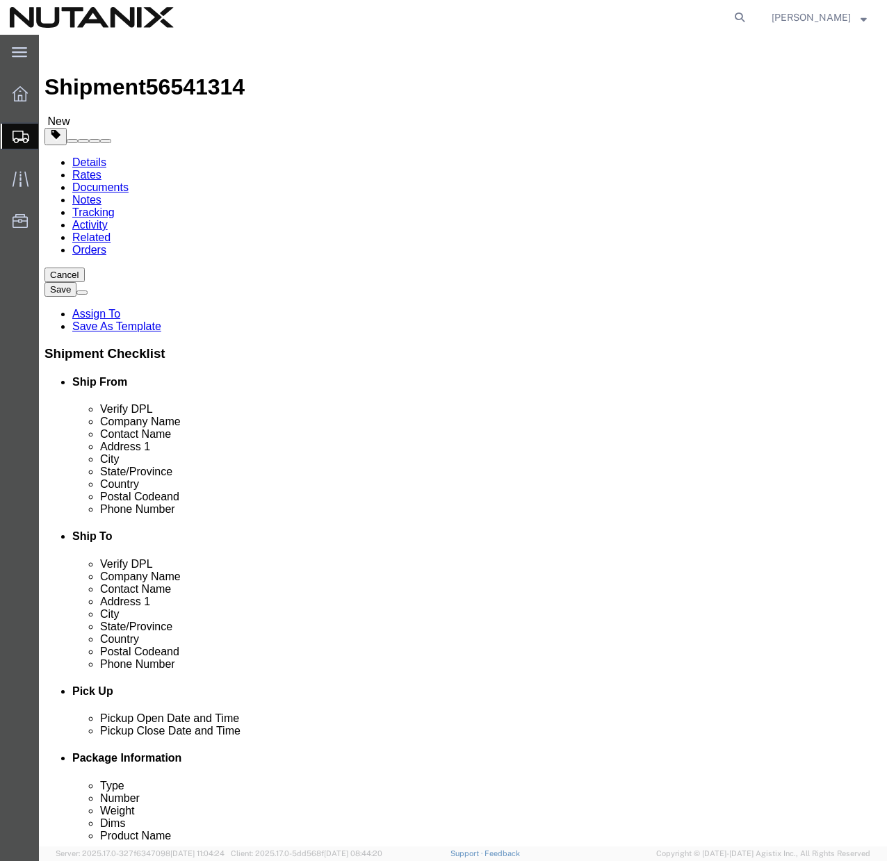
type input "23"
click input "text"
type input "10"
click input "0.00"
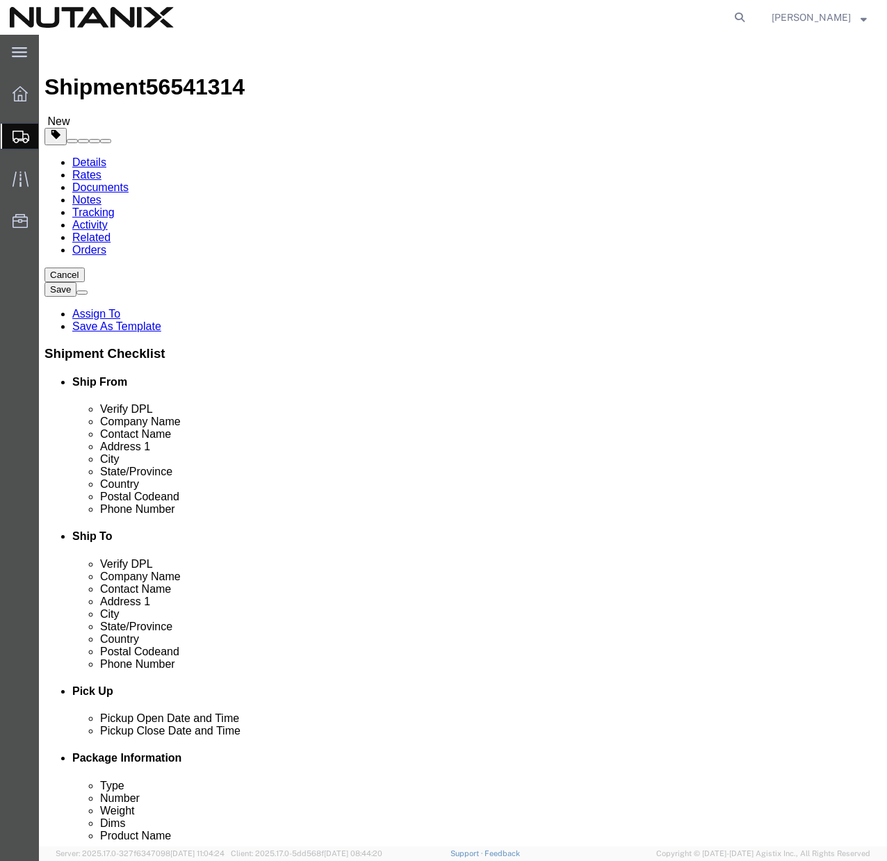
type input "25"
click ul
click link "Add Content"
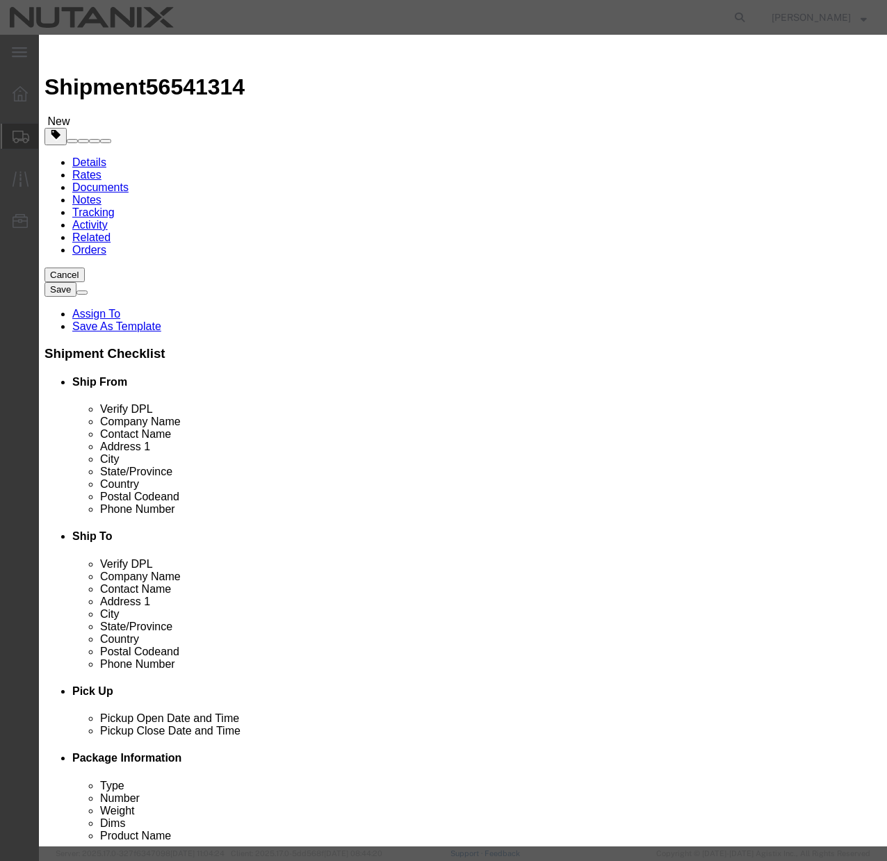
click input "text"
click input "Mellanox CX&"
paste input "ITAM - IT Asset Management Engineer"
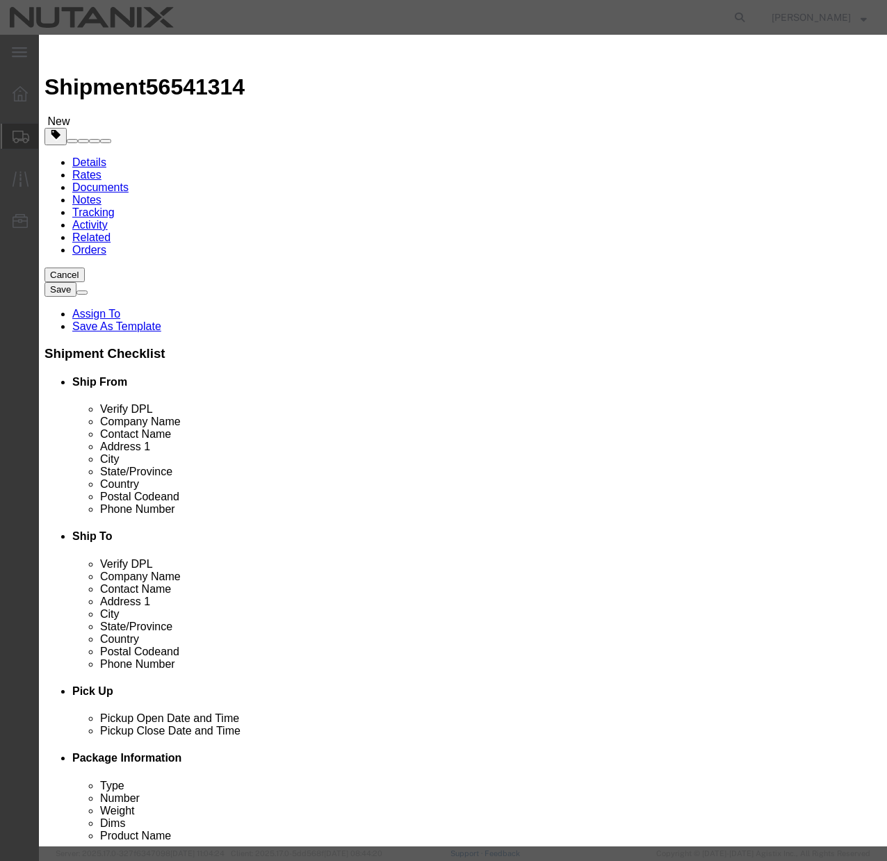
click input "ITAM - IT Asset Management Engineer"
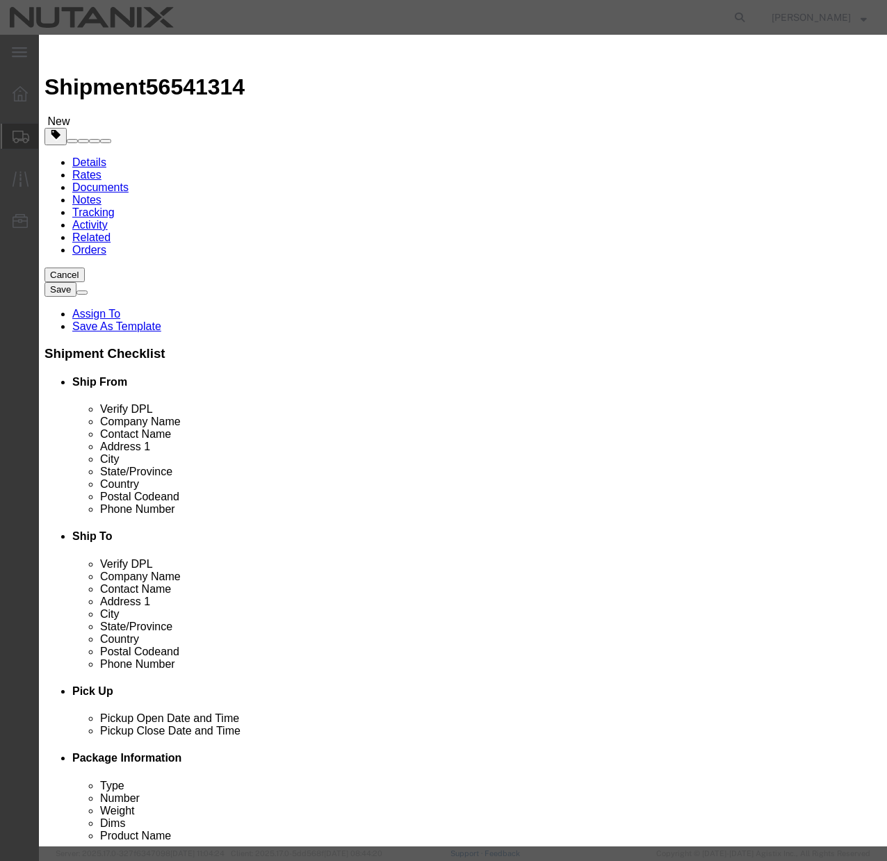
click input "ITAM - IT Asset Management Engineer"
paste input "Mellanox CX7 200 GbE Dual Port NICs"
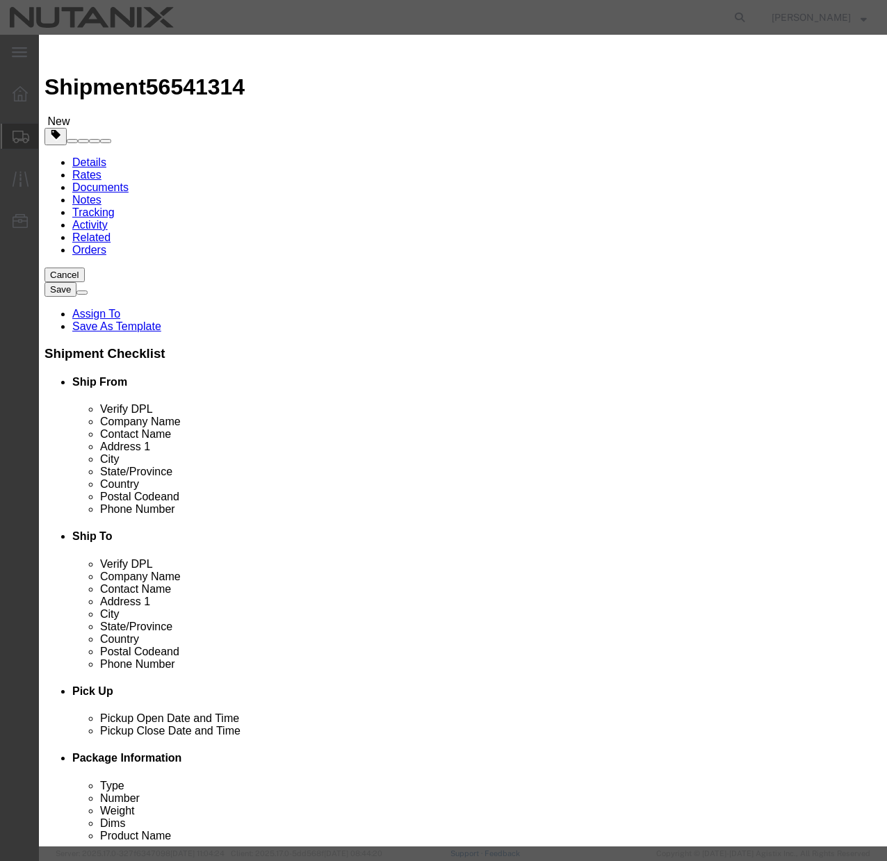
type input "Mellanox CX7 200 GbE Dual Port NICs"
click input "0"
type input "17"
click input "text"
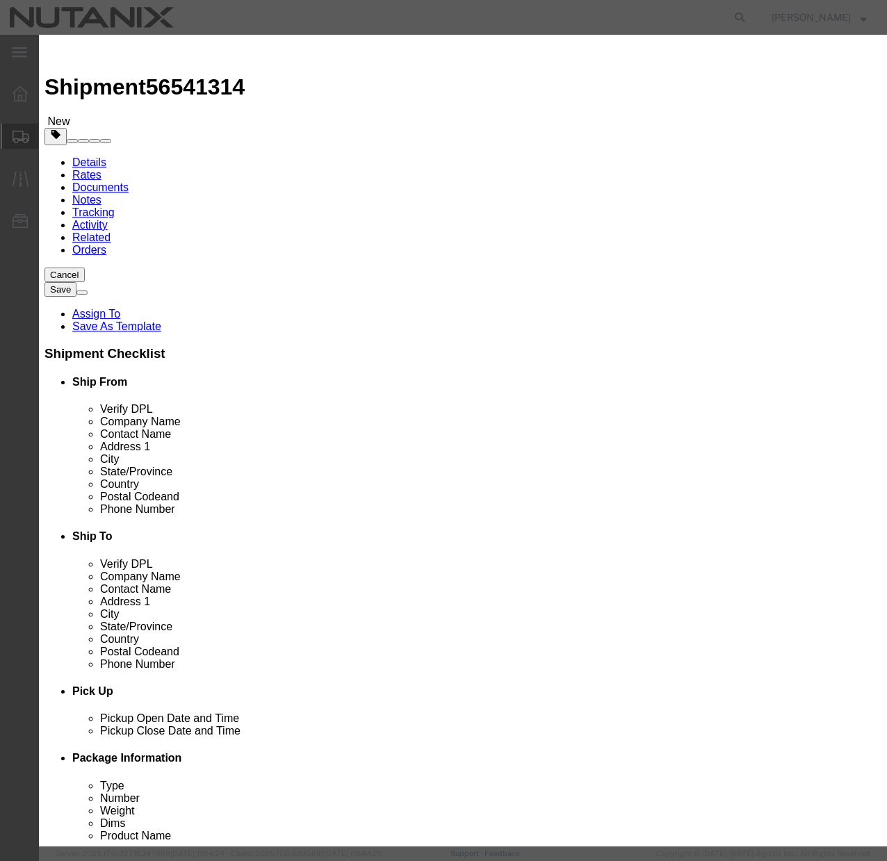
type input "10000"
click label
click input "checkbox"
checkbox input "false"
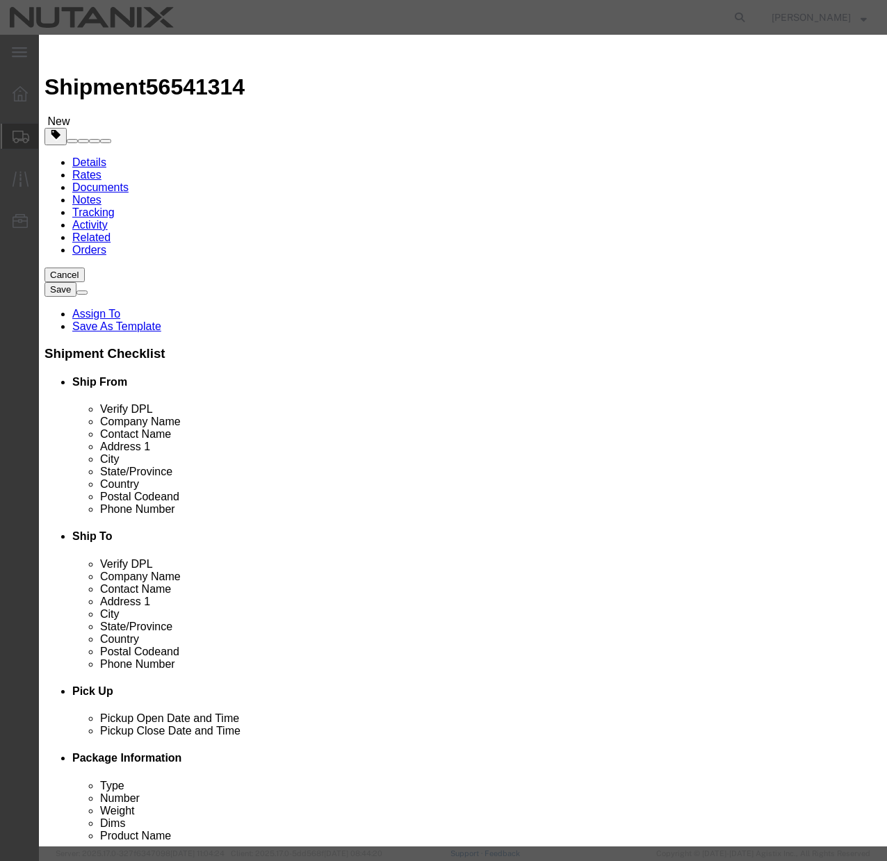
click button "Save & Close"
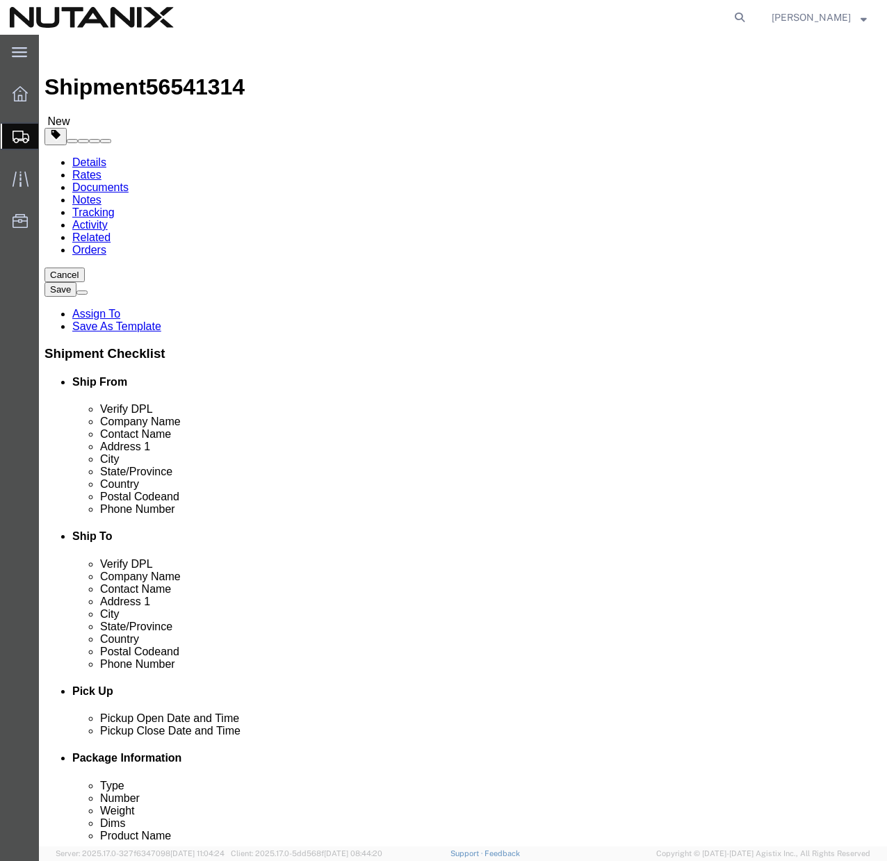
click span
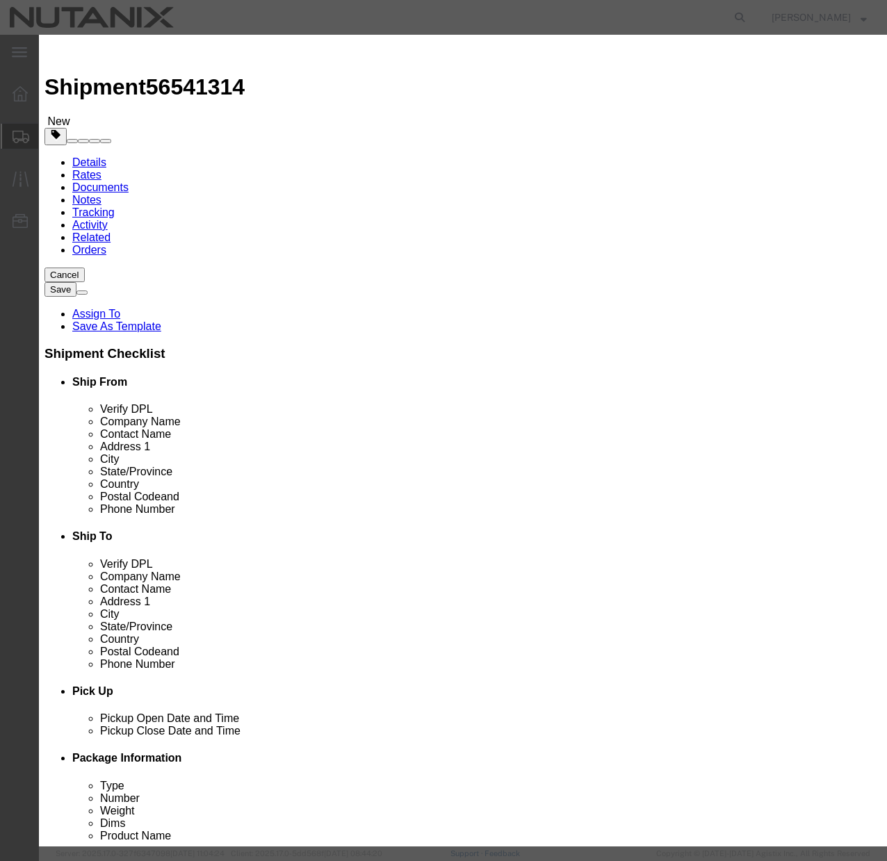
click input "text"
paste input "Samsung 64 GB DIMMs"
type input "Samsung 64 GB DIMMs"
click input "0"
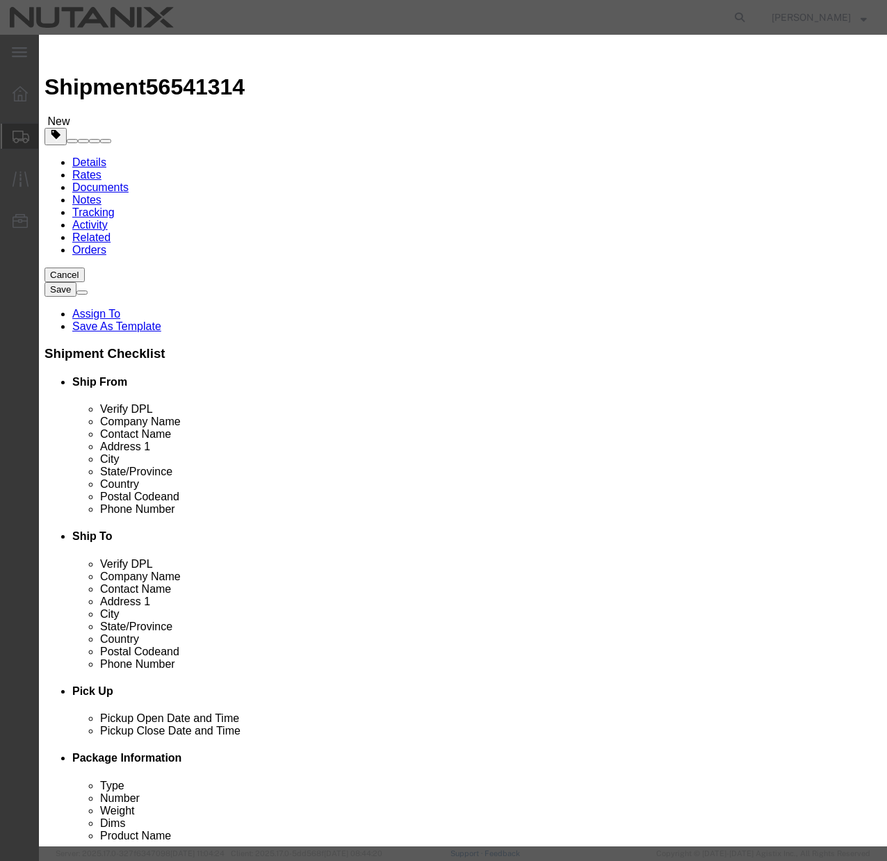
click input "0"
type input "2"
type input "150"
click input "text"
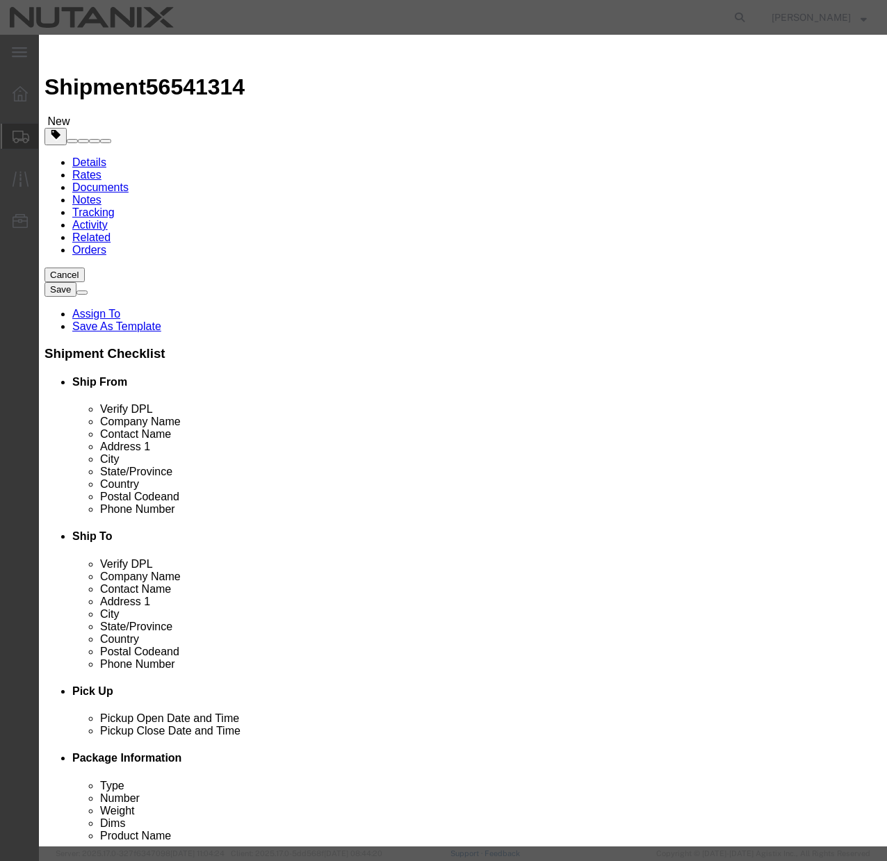
type input "20000"
click label
click input "checkbox"
click div
click input "checkbox"
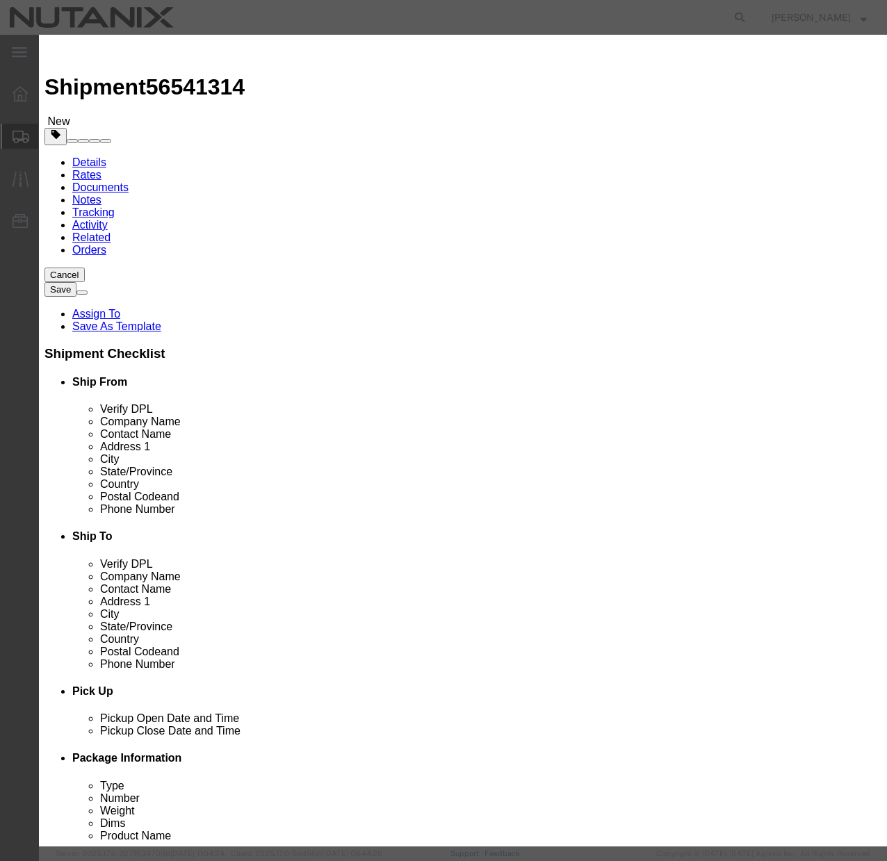
checkbox input "false"
click button "Save & Close"
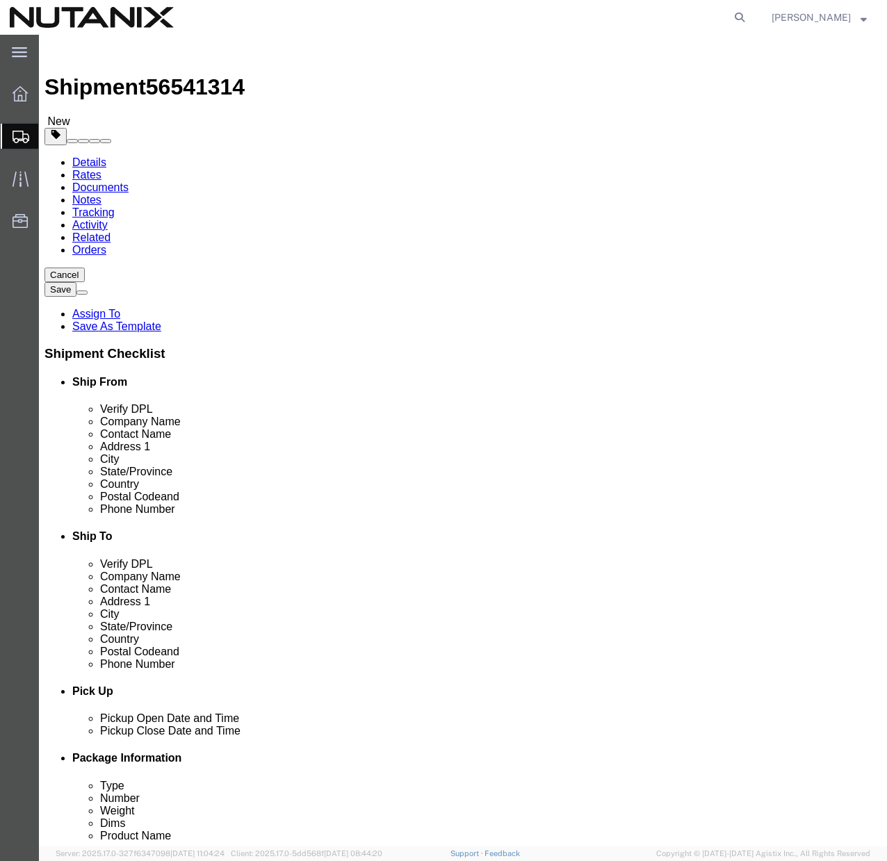
click link "Add Content"
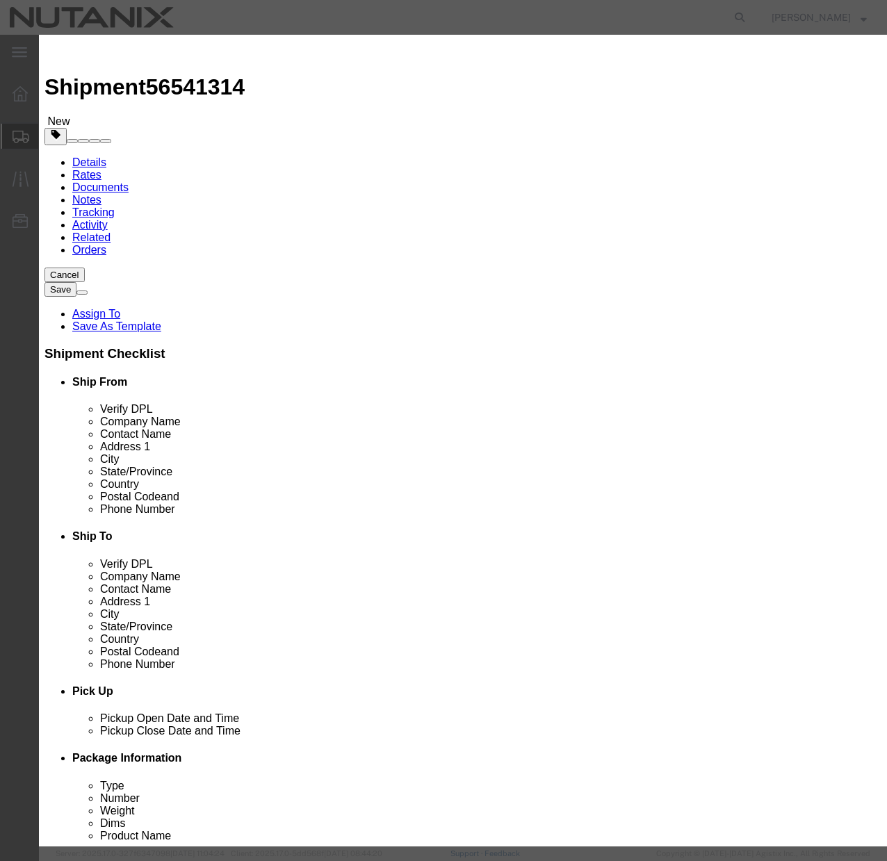
click input "text"
paste input "Samsung 128GB DIMMs"
type input "Samsung 128GB DIMMs"
click input "0"
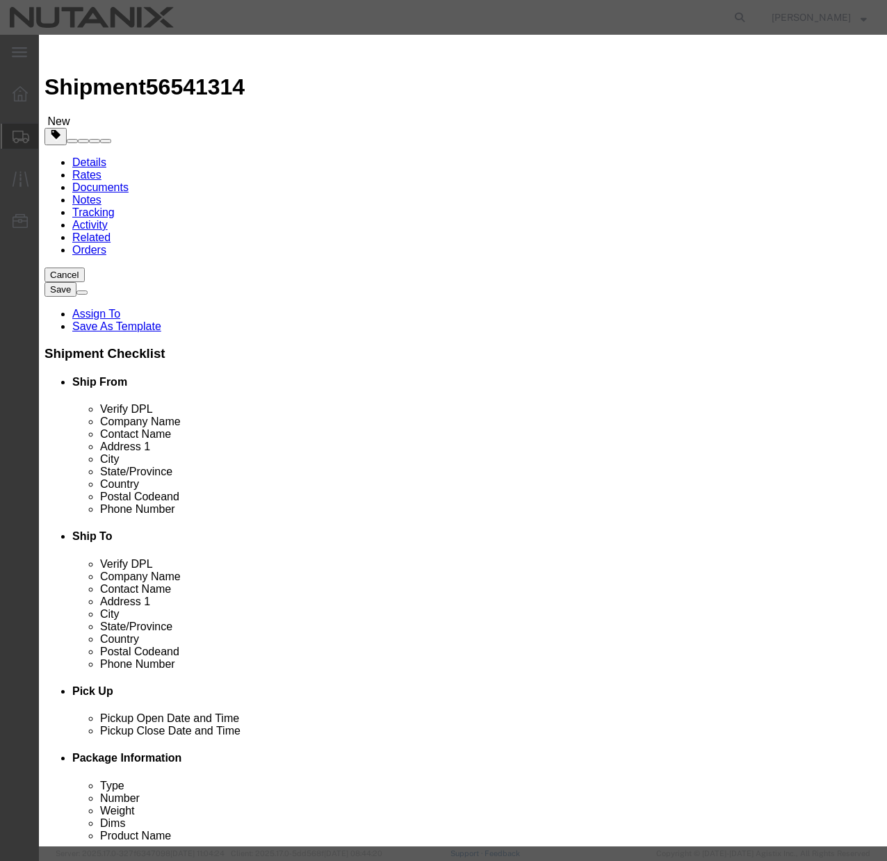
type input "30"
click input "text"
type input "5000"
click h3 "Add content"
click button "Save & Close"
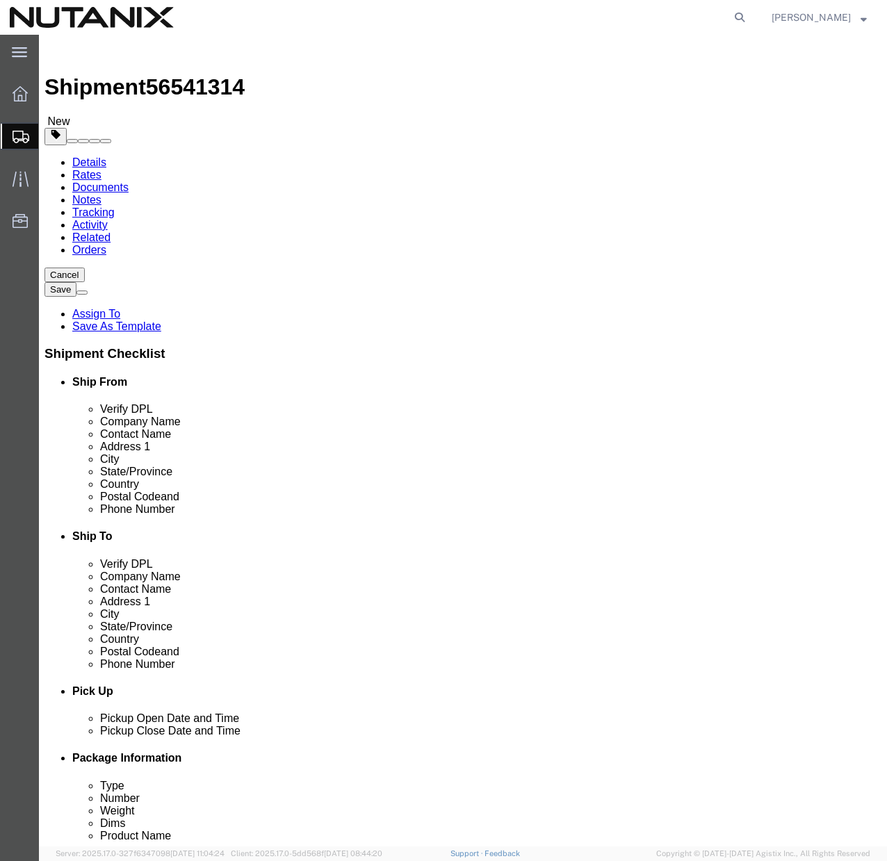
click button "Continue"
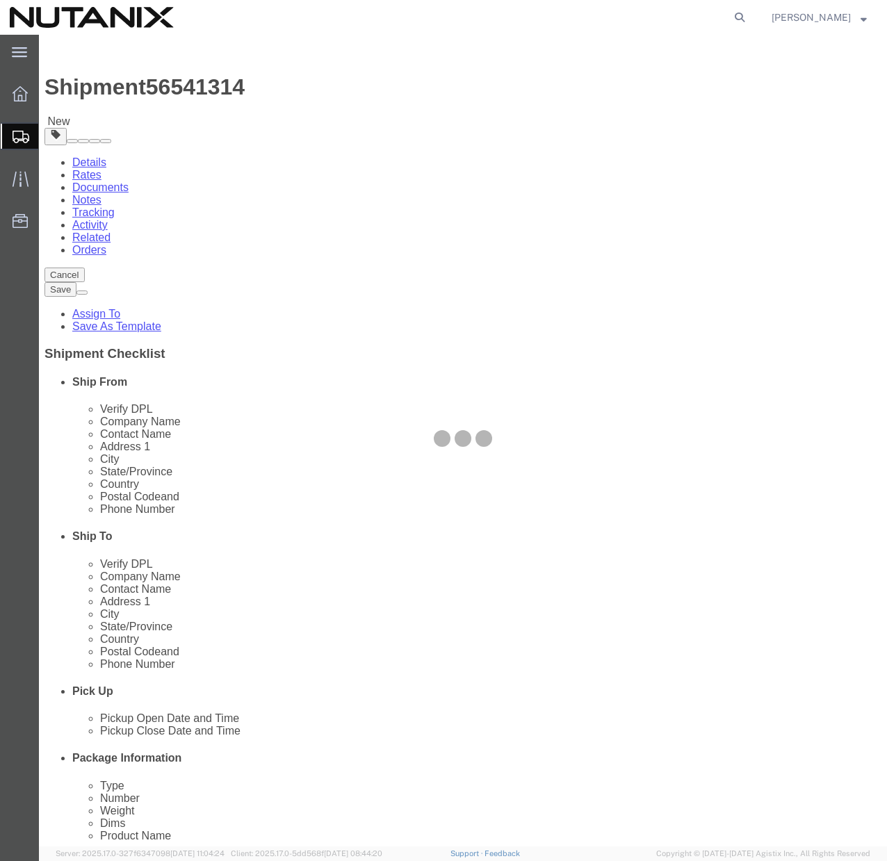
select select
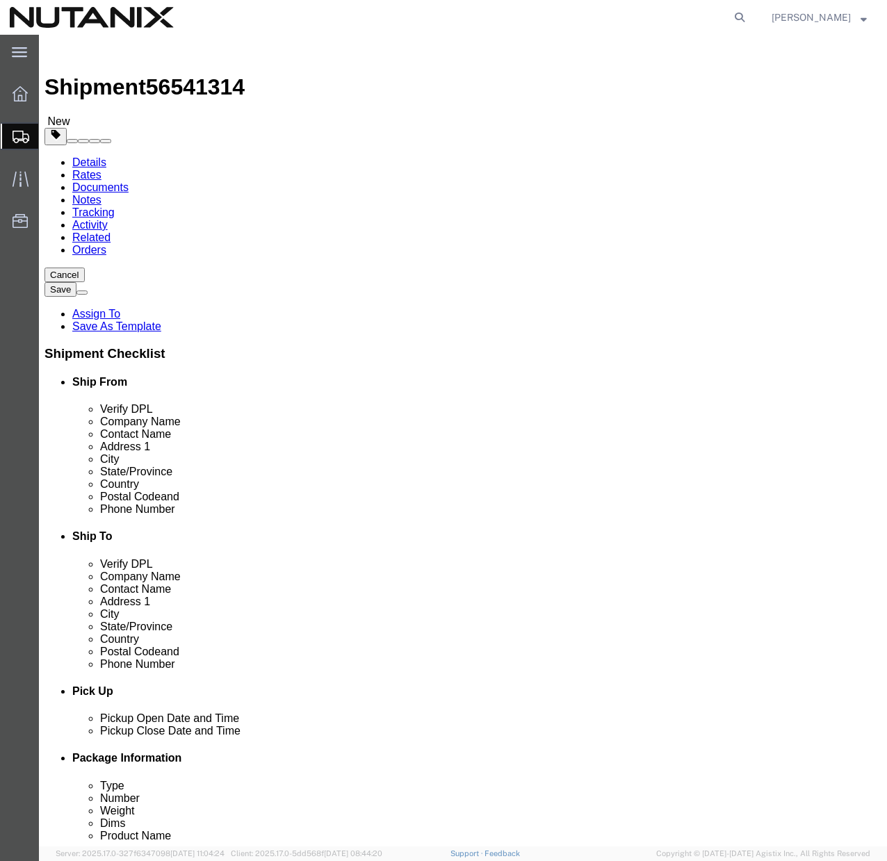
click select "Select Adult Signature Required Direct Signature Required No Signature Required…"
select select "SignReqOnDeliveryFlag"
click button "Rate Shipment"
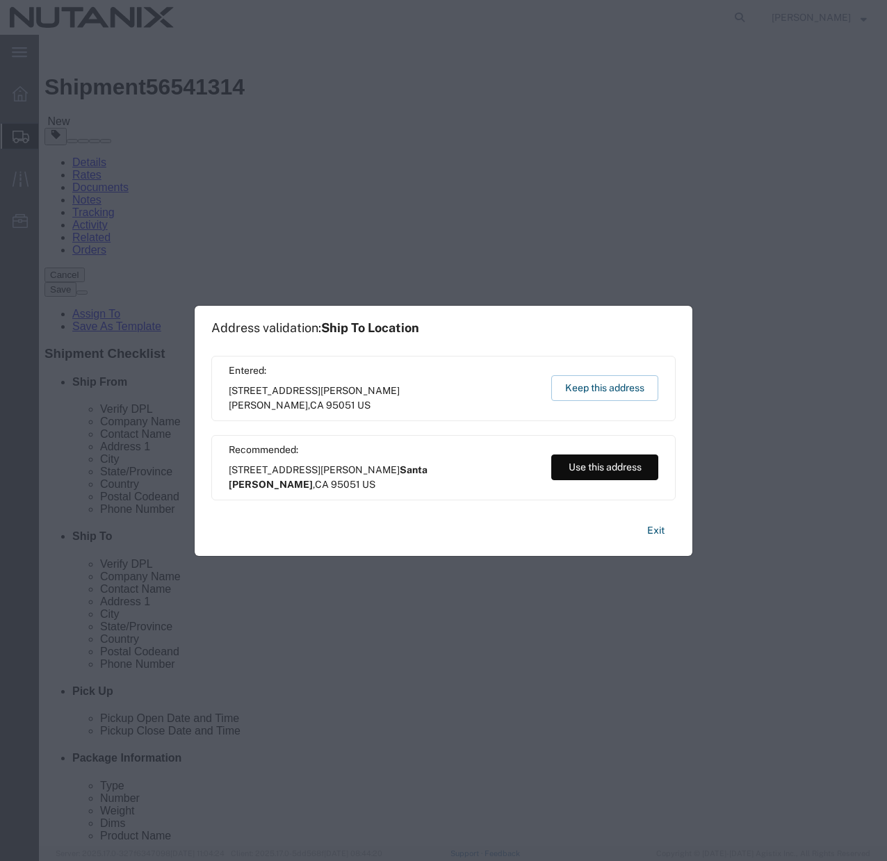
click at [574, 477] on button "Use this address" at bounding box center [604, 467] width 107 height 26
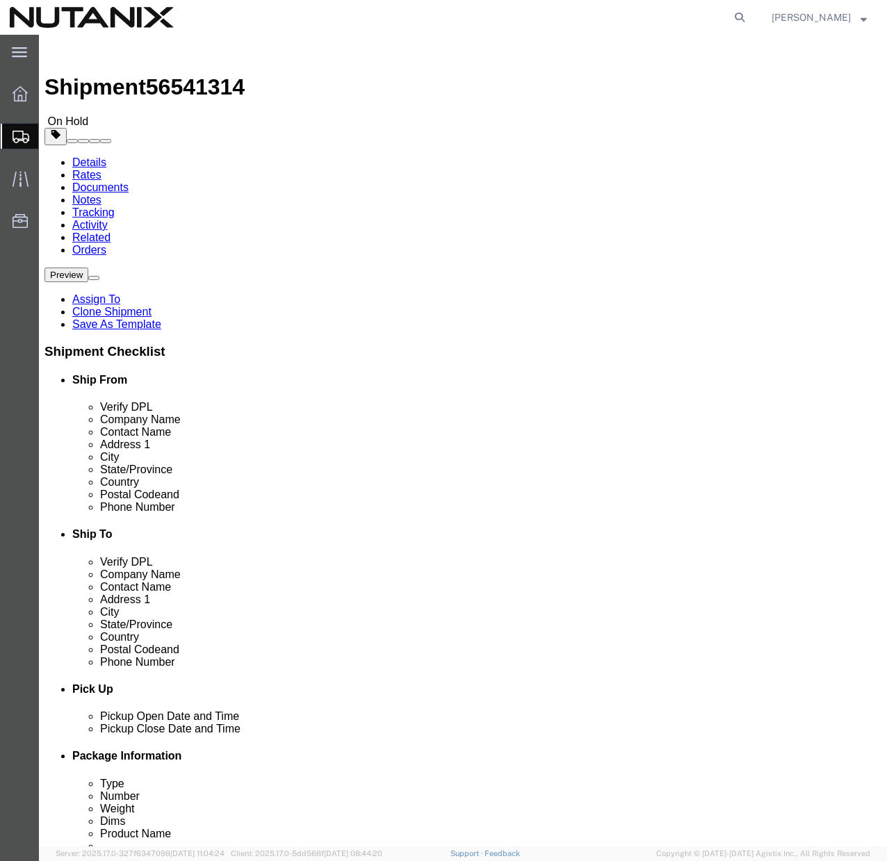
click link "Shipment Information"
click icon
click button "Rate Shipment"
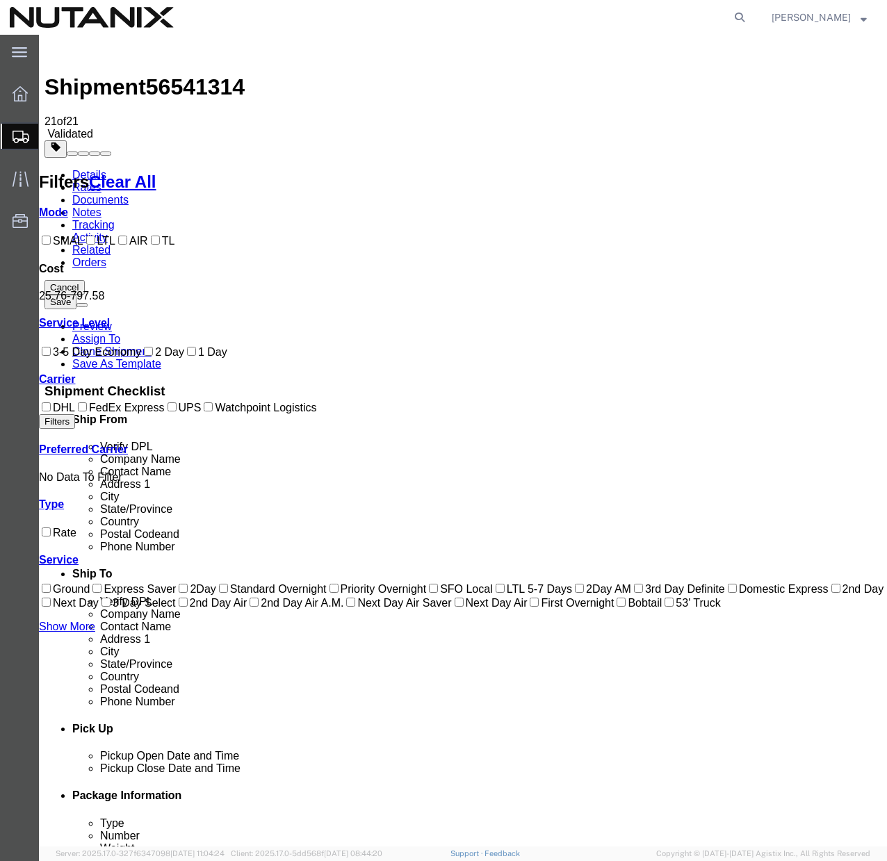
click at [98, 169] on link "Details" at bounding box center [89, 175] width 34 height 12
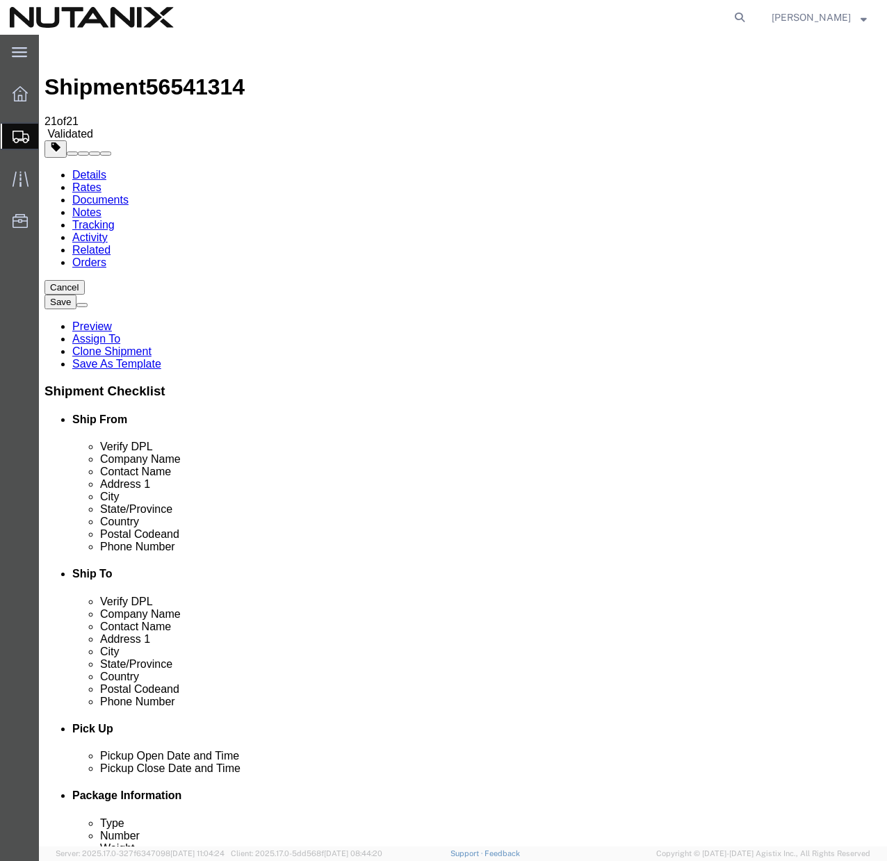
click link "Special Services"
click icon
click dd "10000.00 USD"
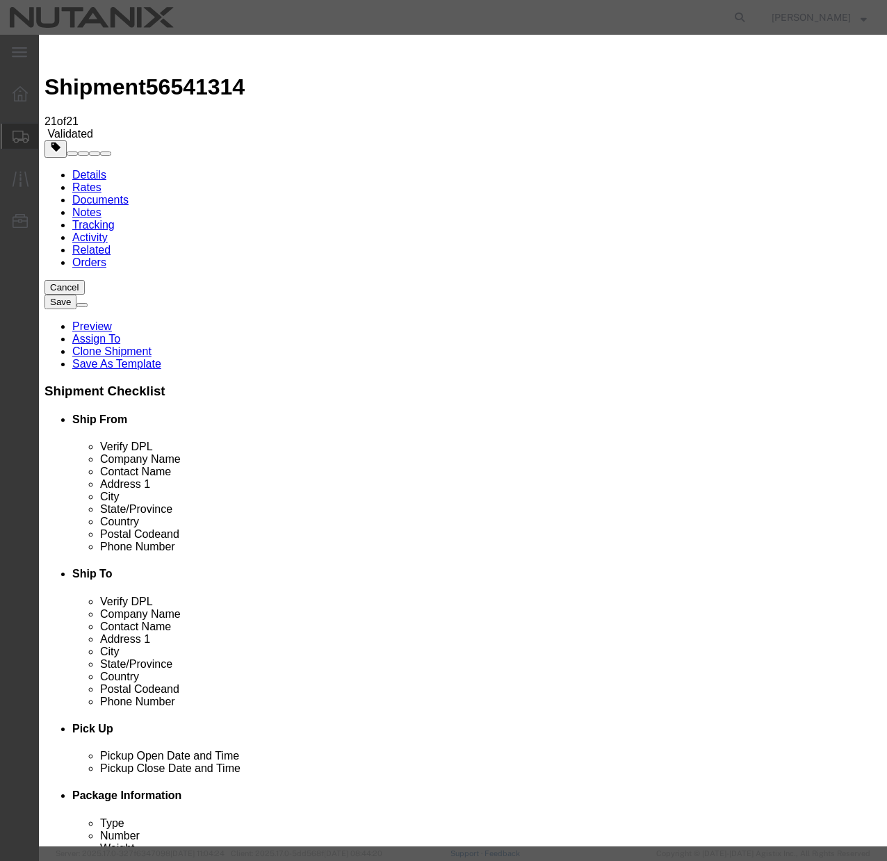
click input "checkbox"
checkbox input "true"
click button "Save & Close"
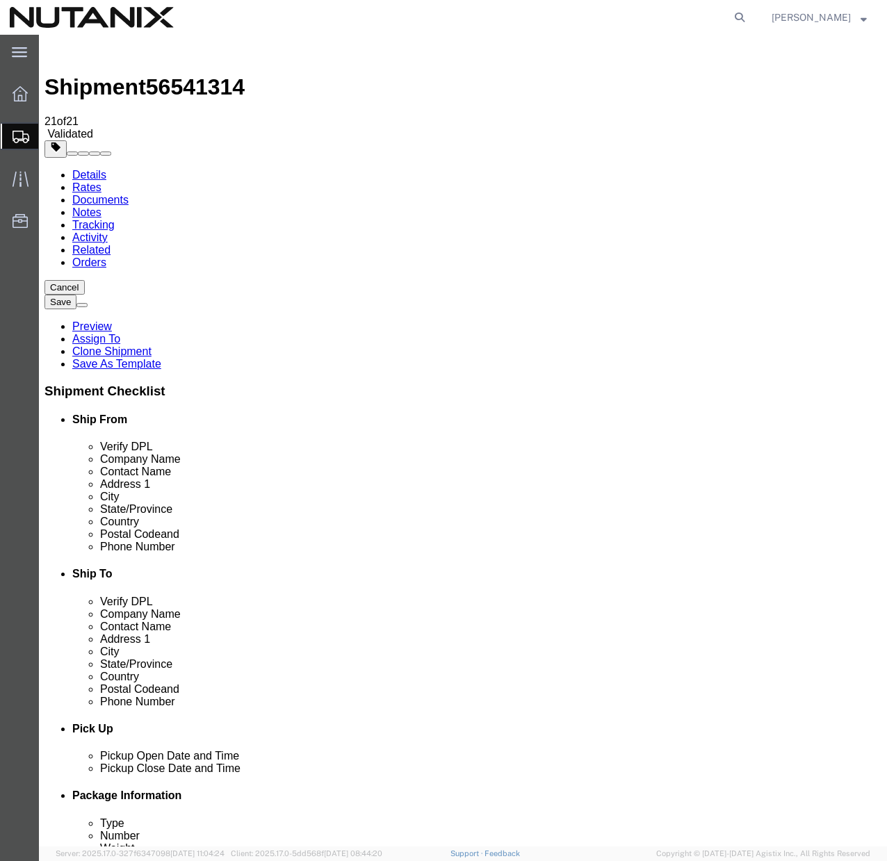
click div "1 x Your Packaging Package Type Select Bale(s) Basket(s) Bolt(s) Bottle(s) Buck…"
click dd "150.00 Each"
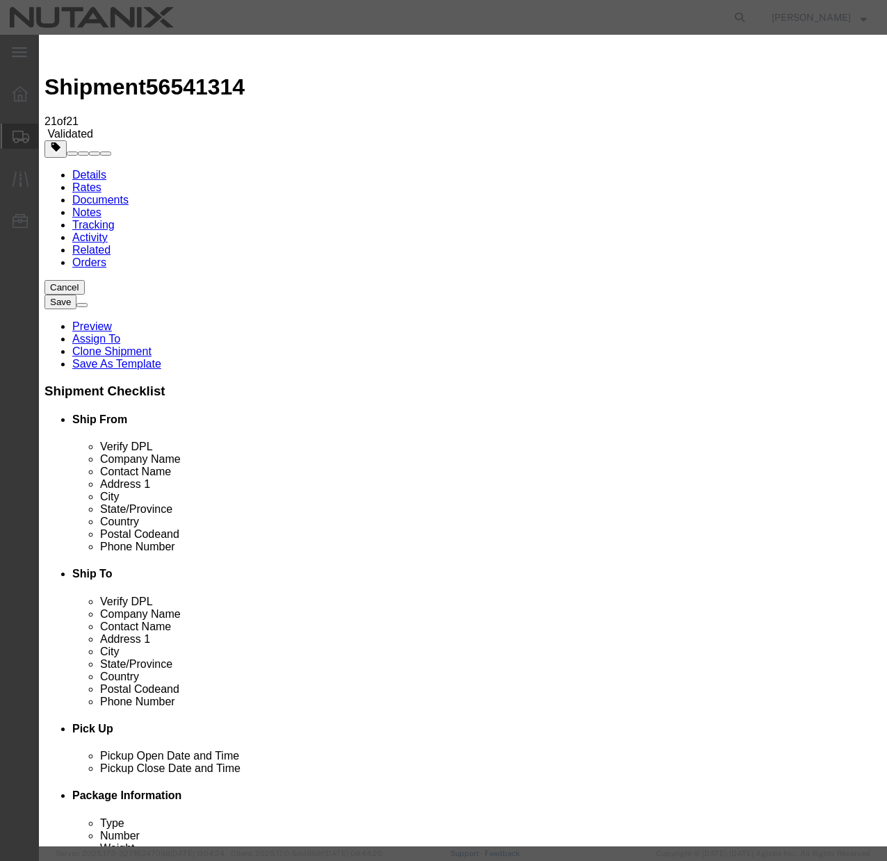
click input "checkbox"
checkbox input "true"
click button "Save & Close"
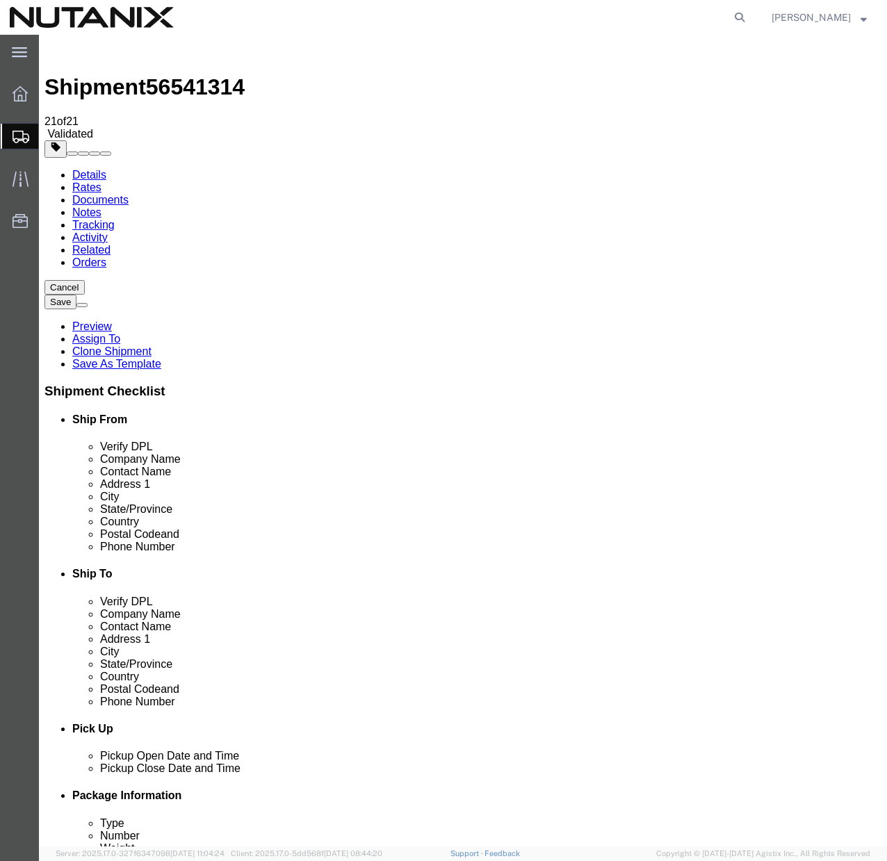
click dd "30.00 Each"
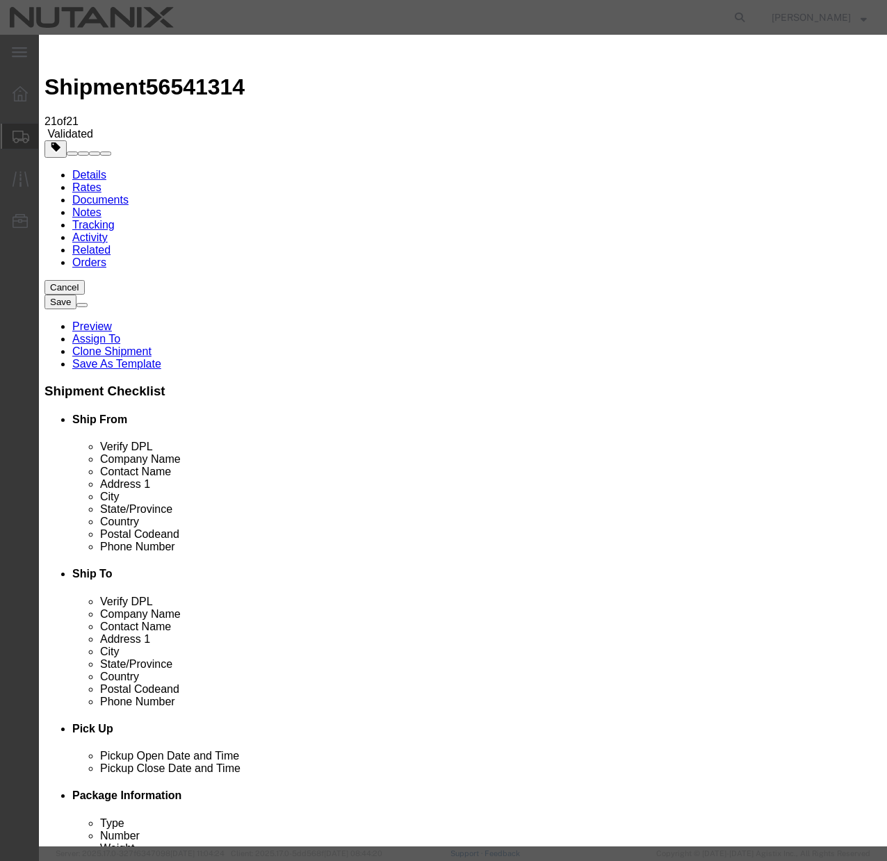
click input "checkbox"
checkbox input "true"
click button "Save & Close"
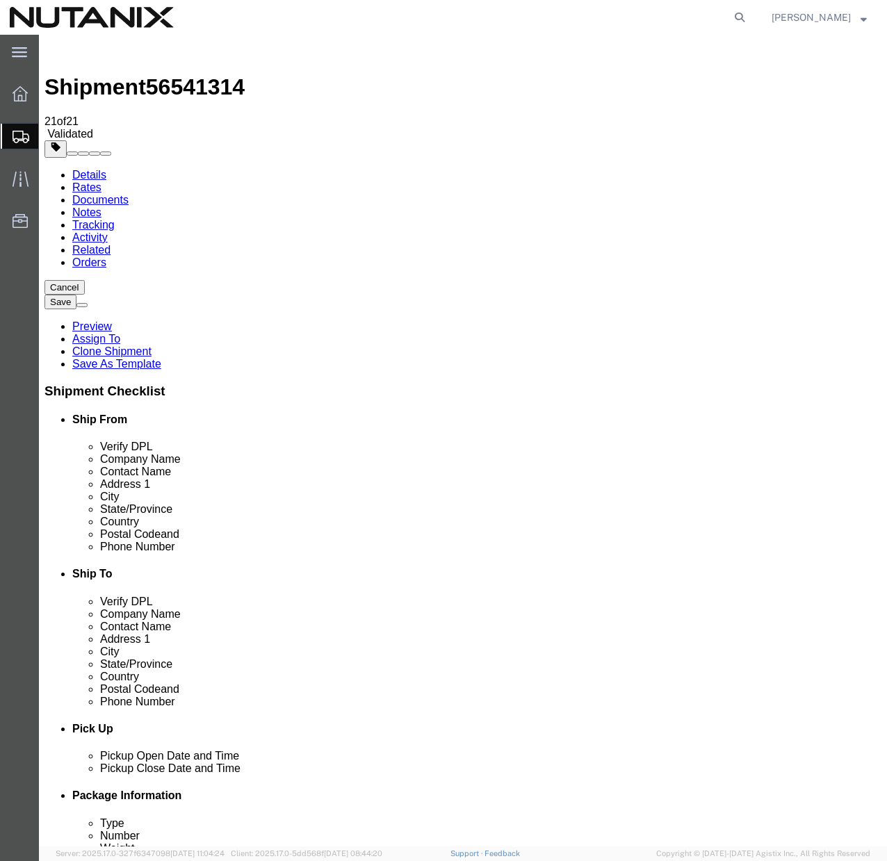
click button "Continue"
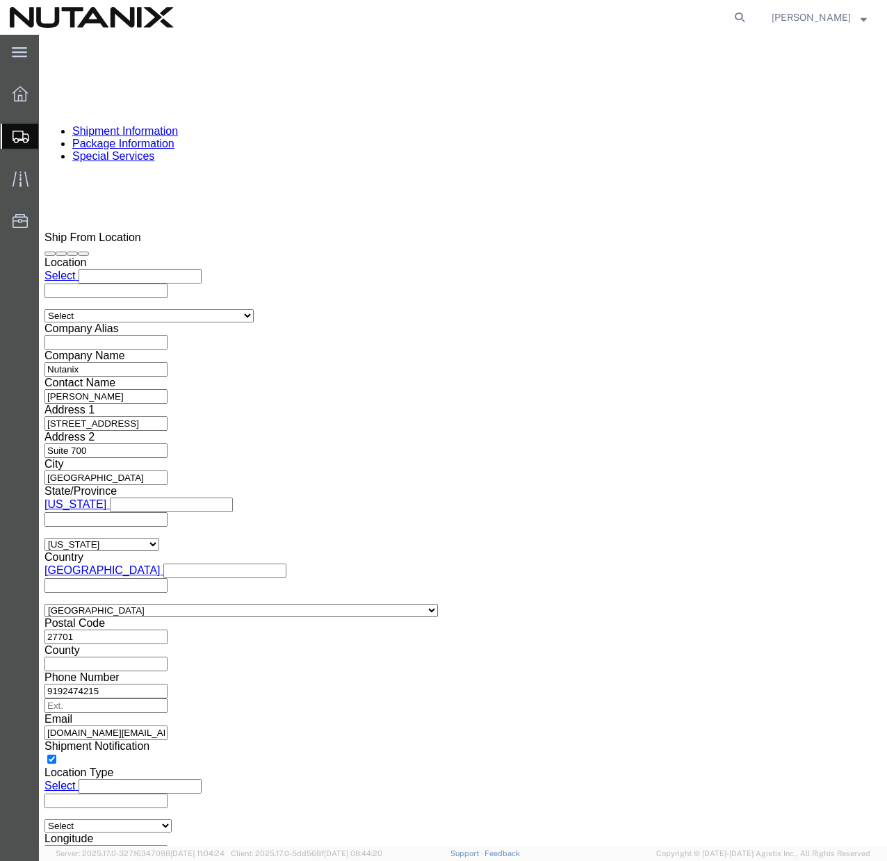
scroll to position [1258, 0]
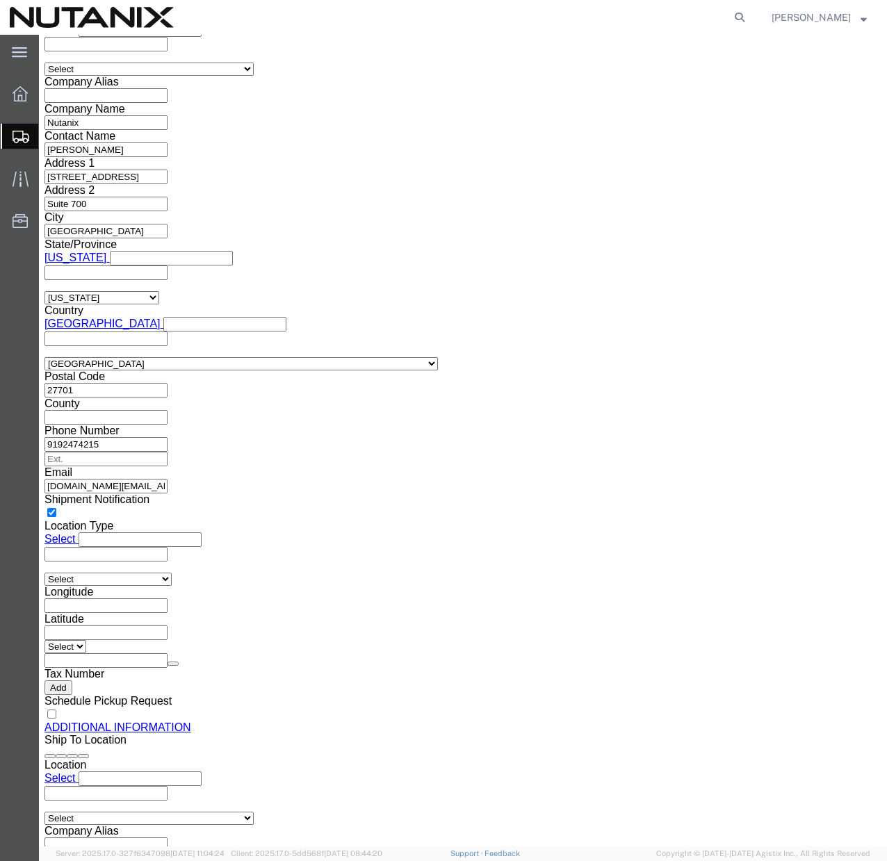
click button "Rate Shipment"
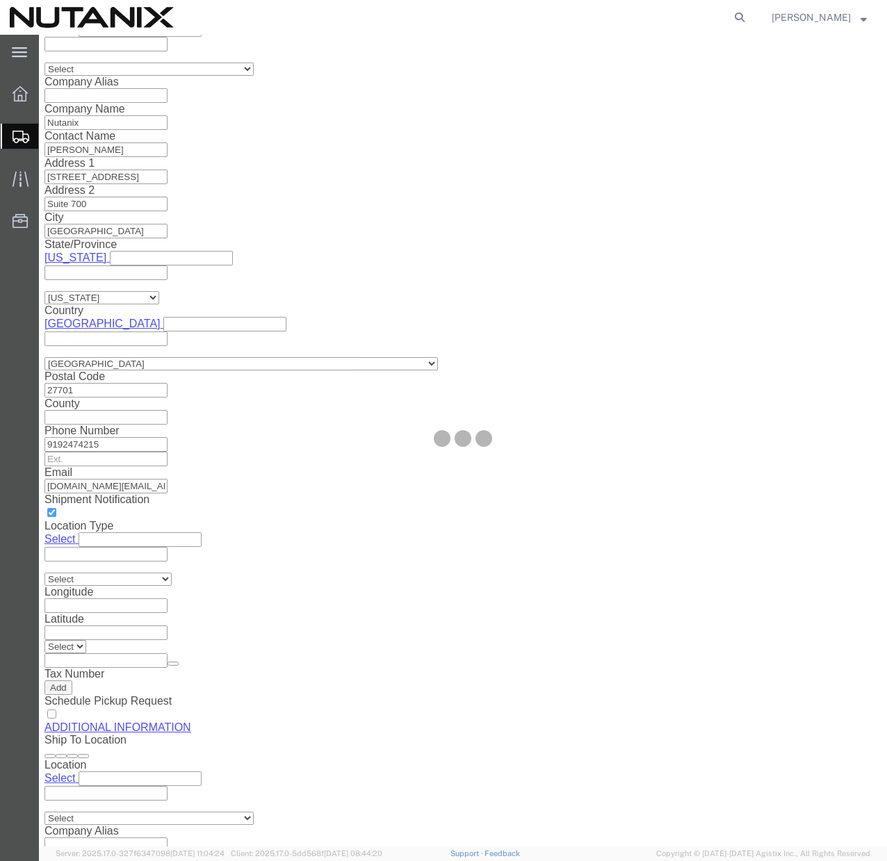
select select
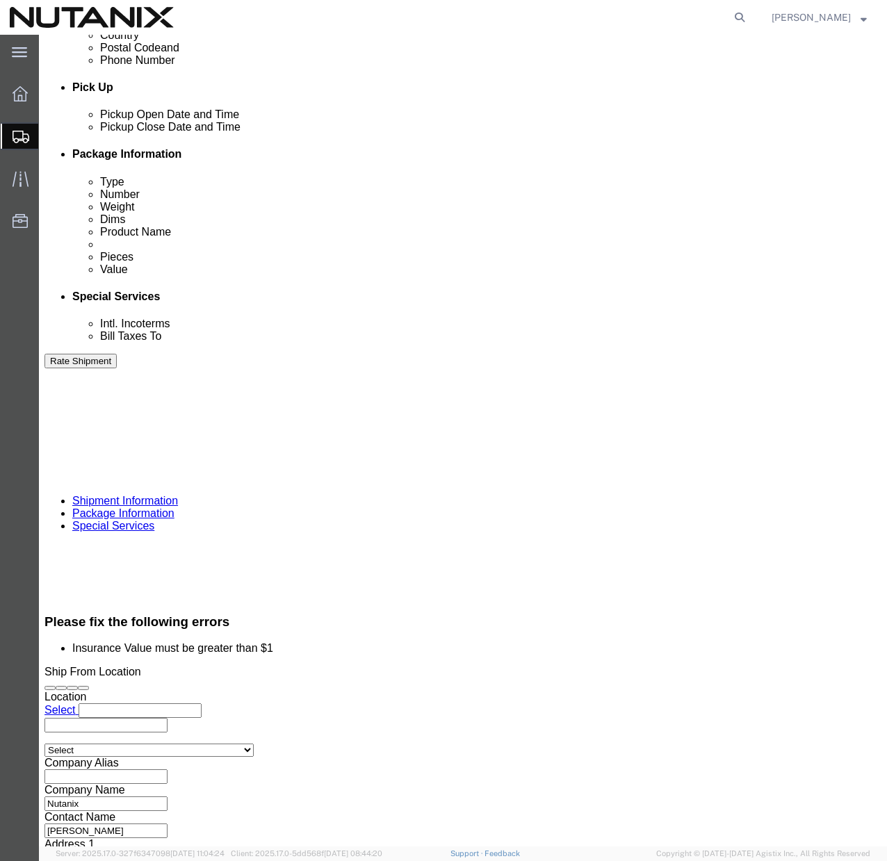
scroll to position [908, 0]
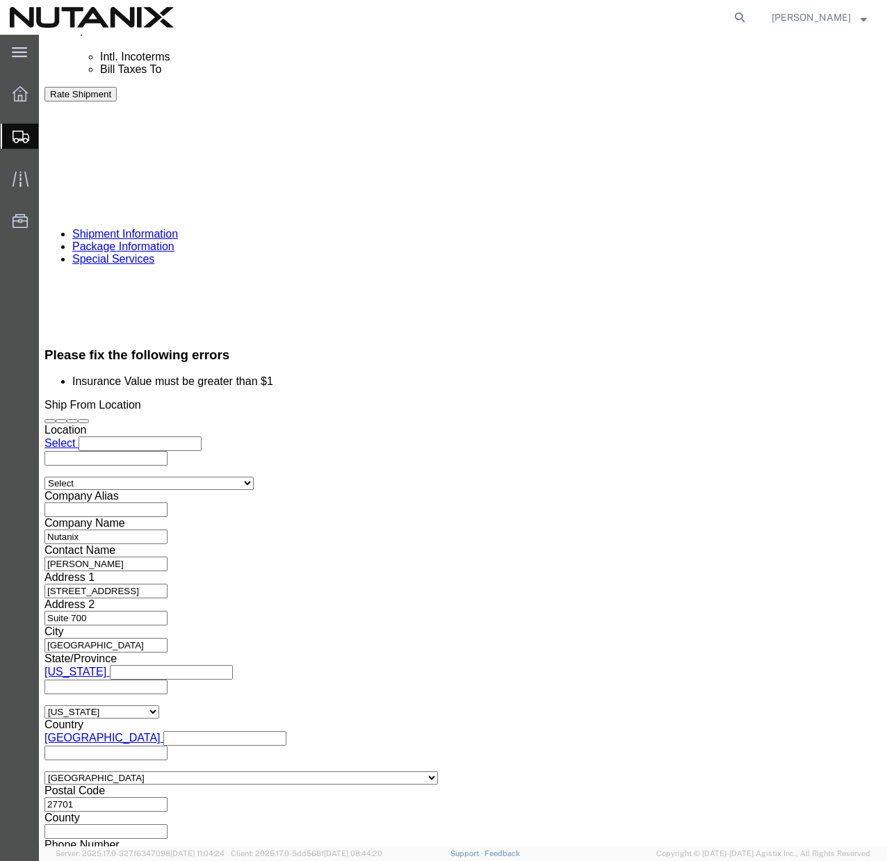
click input "text"
type input "35000"
click div "Shipment Notification"
click button "Rate Shipment"
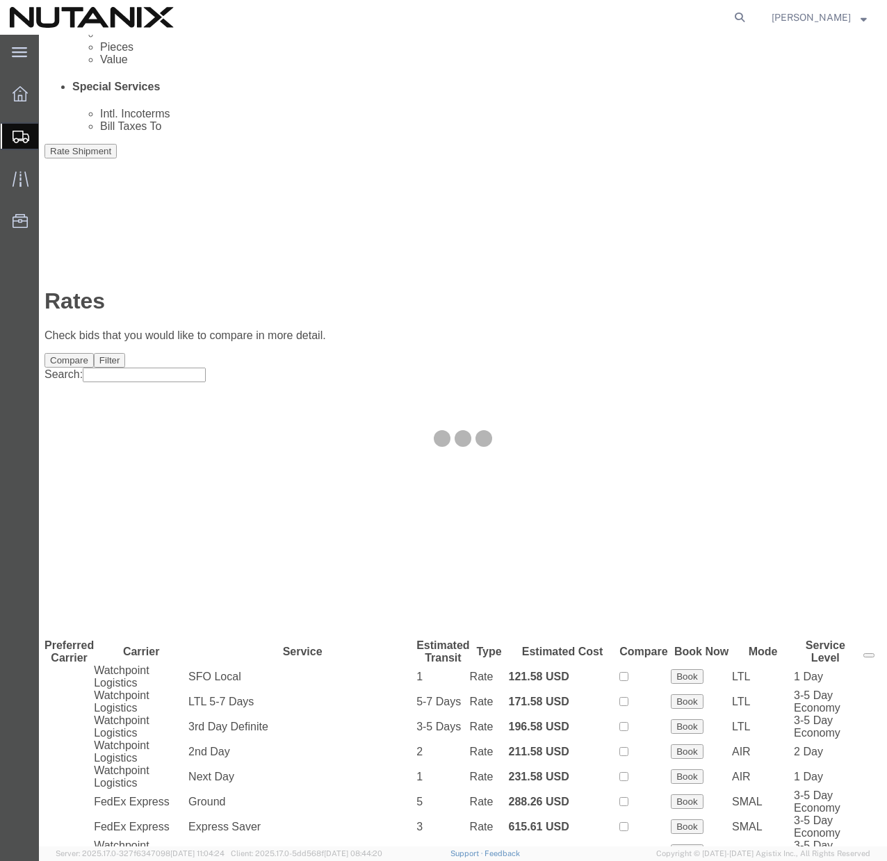
scroll to position [0, 0]
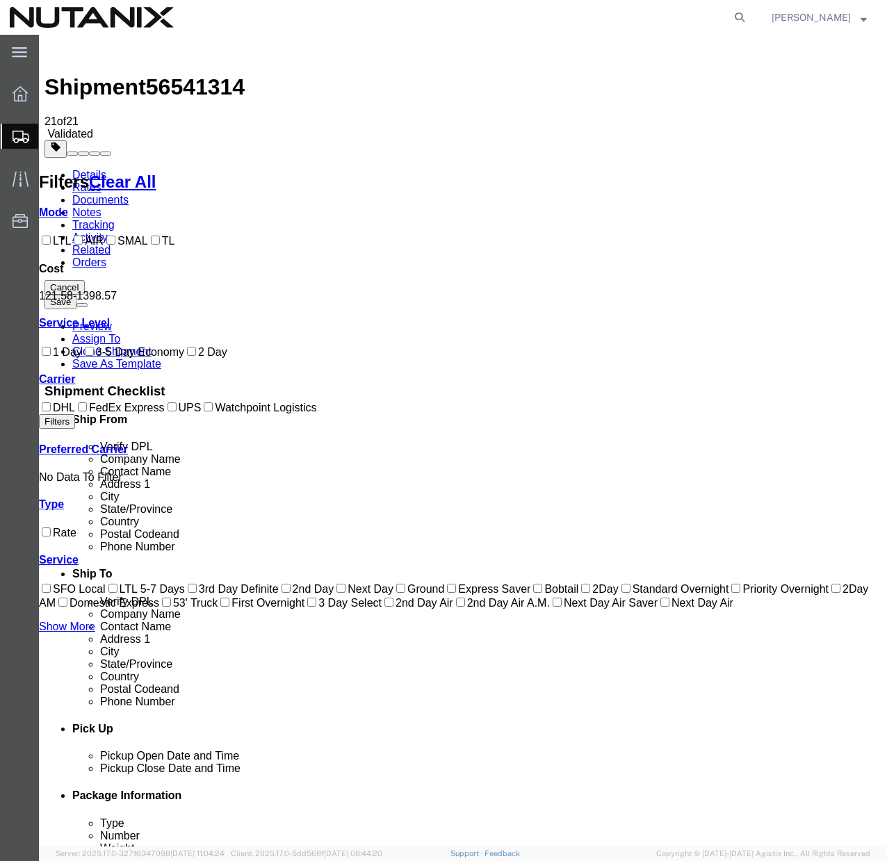
click at [98, 169] on link "Details" at bounding box center [89, 175] width 34 height 12
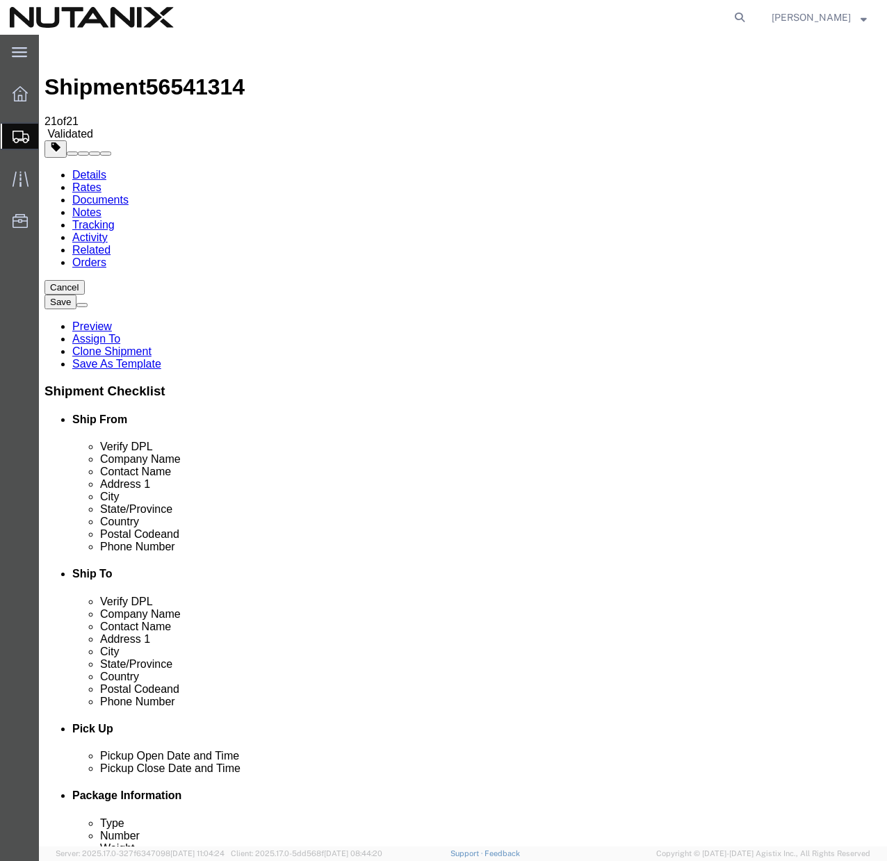
click link "Package Information"
click link "Special Services"
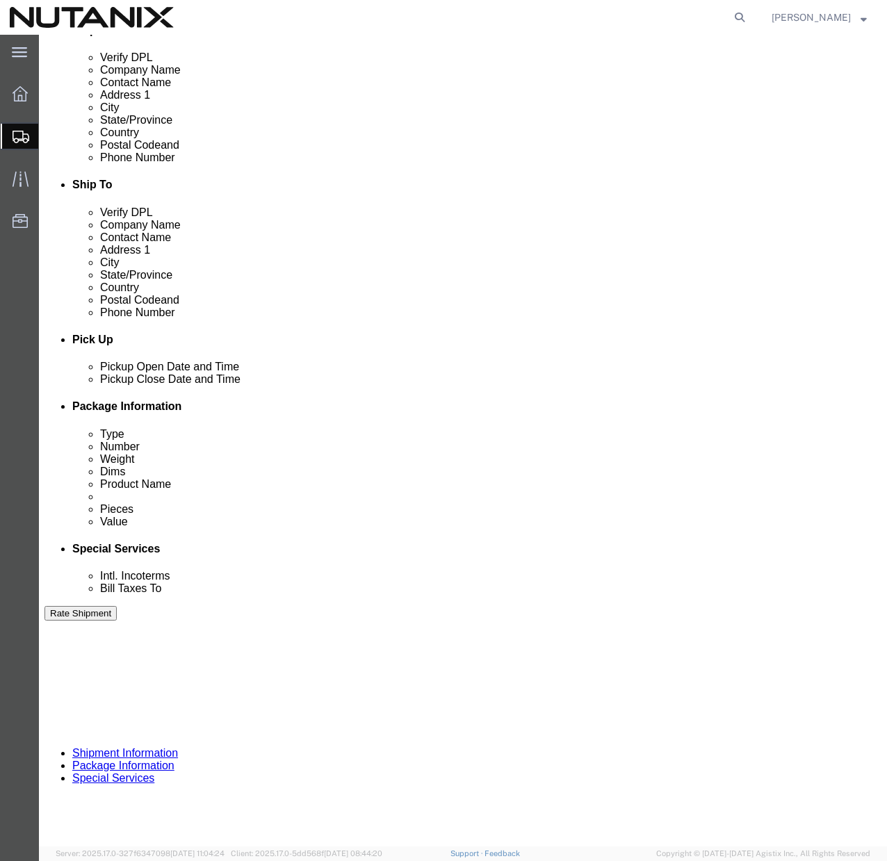
scroll to position [415, 0]
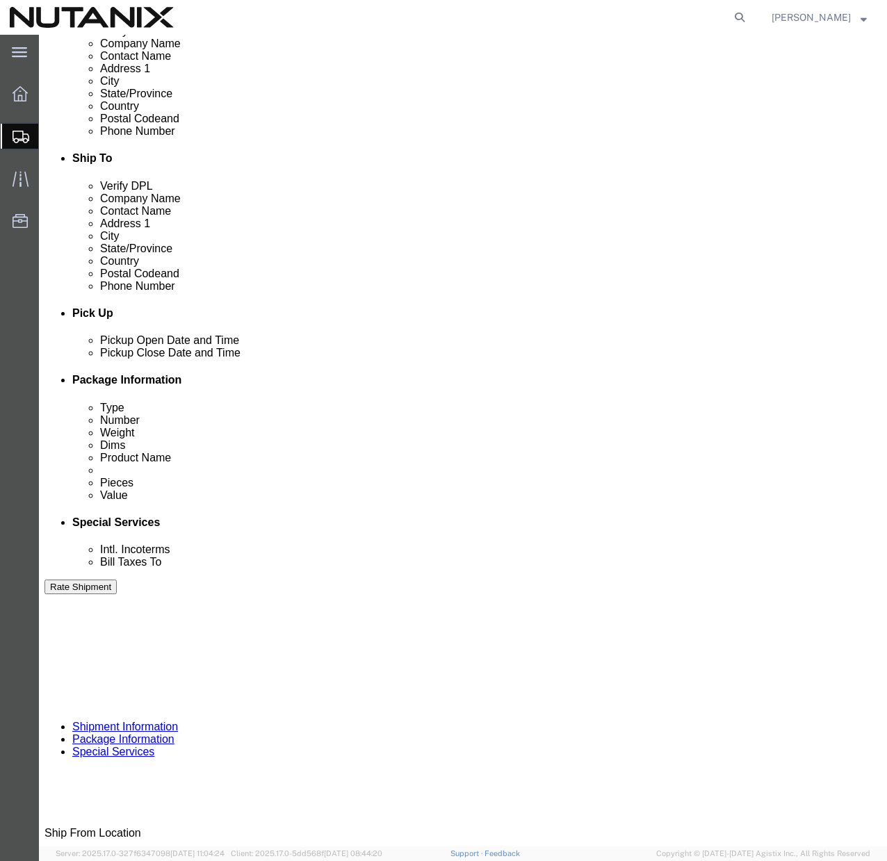
click input "35000.00"
type input "10000.00"
click button "Rate Shipment"
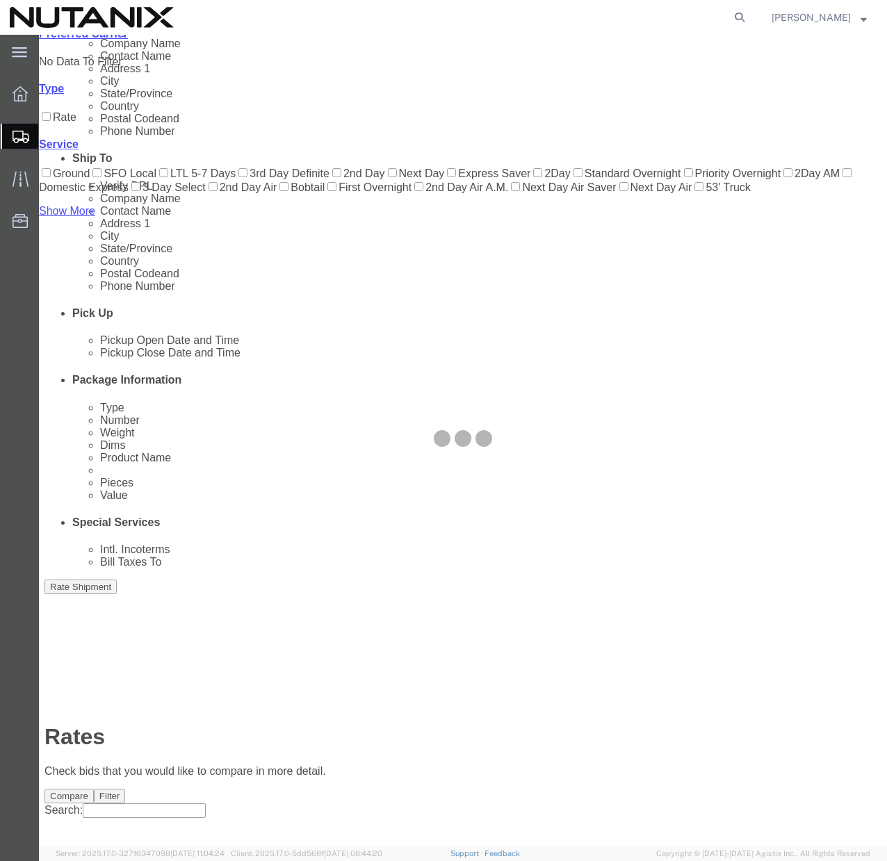
scroll to position [0, 0]
